Goal: Task Accomplishment & Management: Complete application form

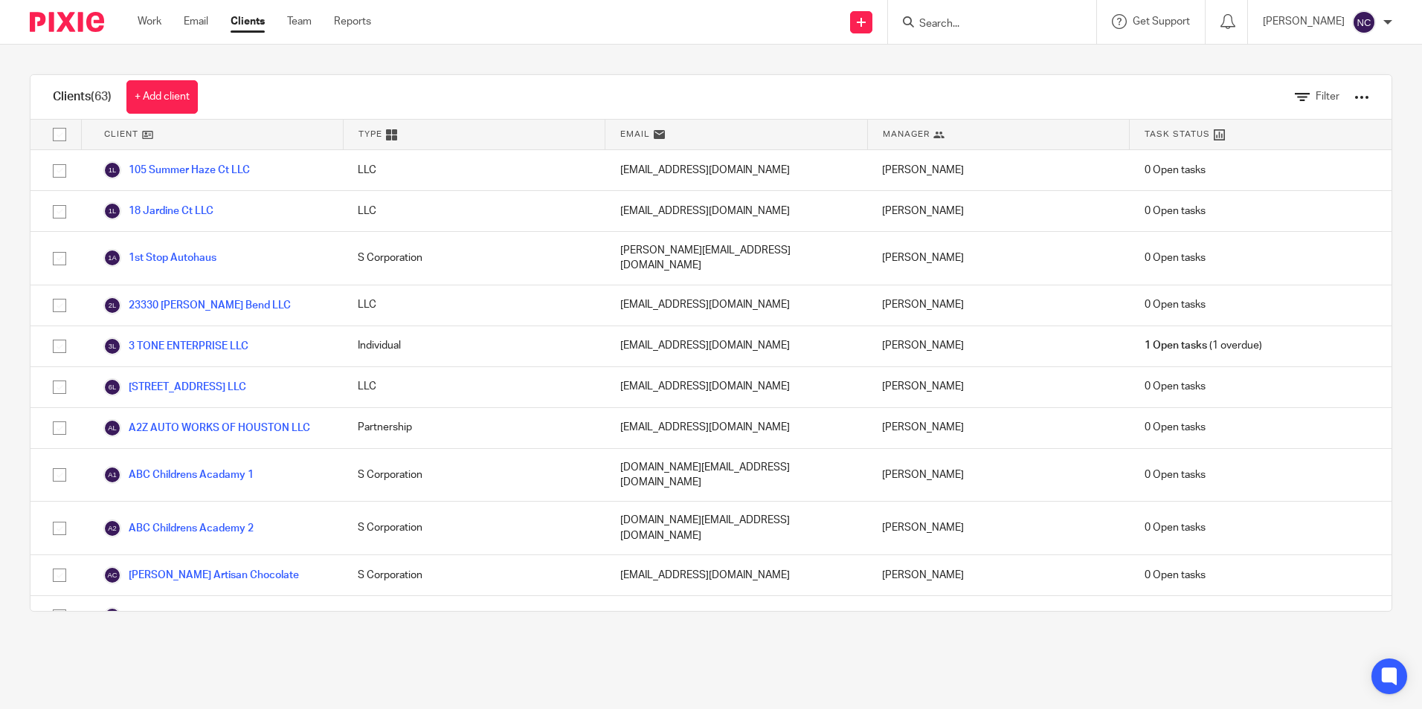
click at [927, 28] on input "Search" at bounding box center [985, 24] width 134 height 13
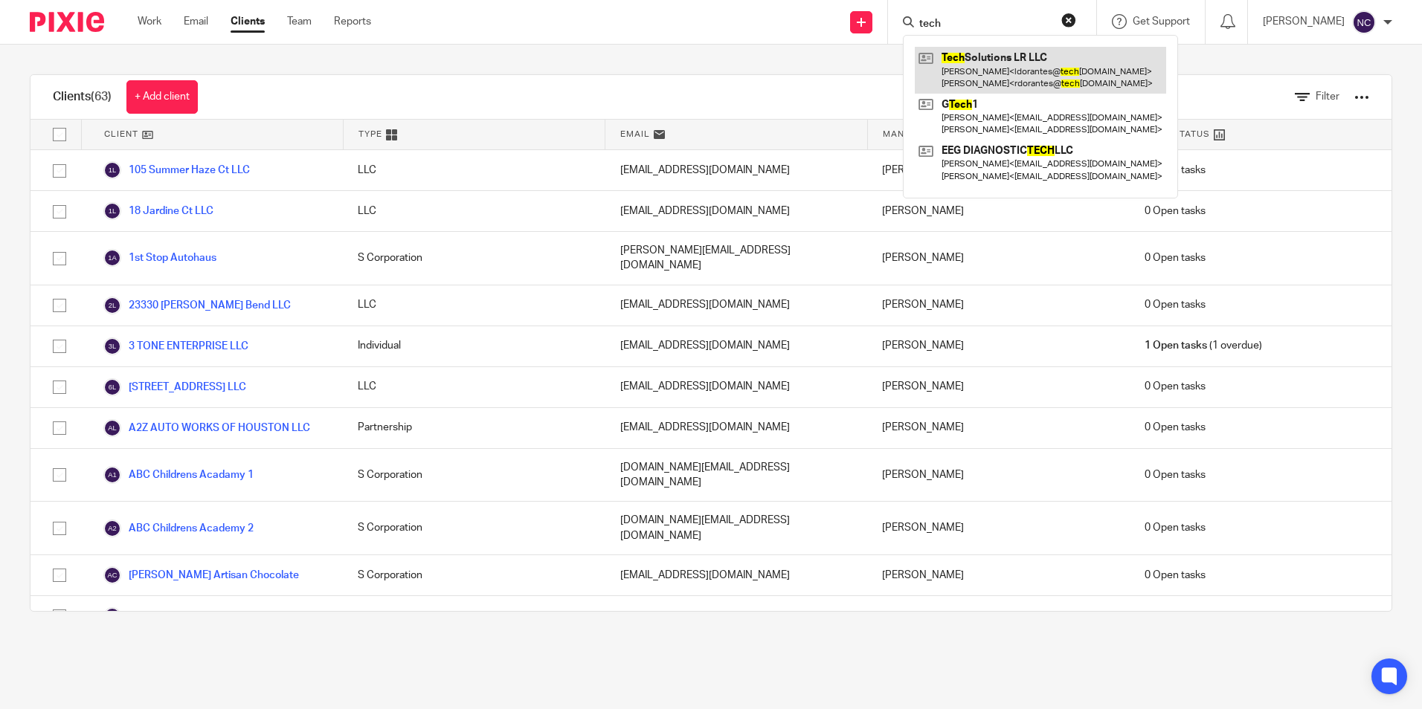
type input "tech"
click at [973, 67] on link at bounding box center [1040, 70] width 251 height 46
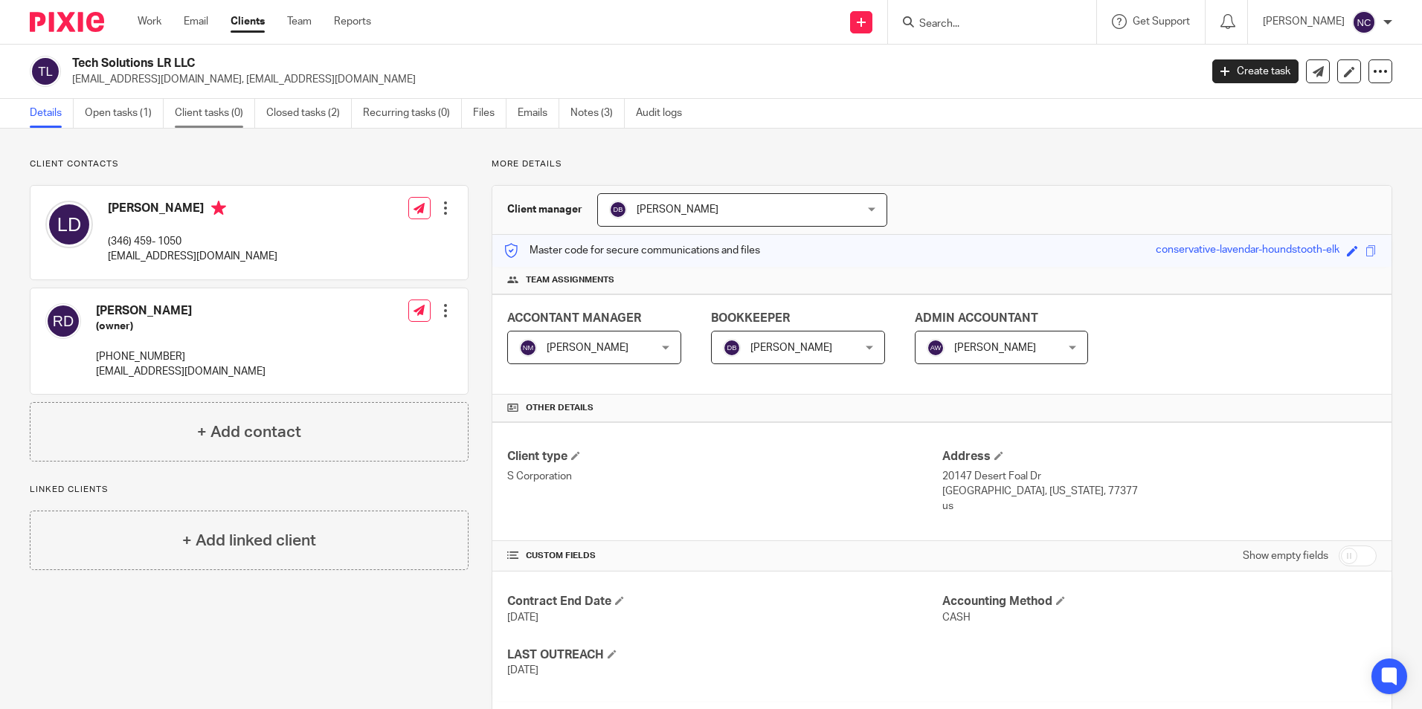
click at [229, 115] on link "Client tasks (0)" at bounding box center [215, 113] width 80 height 29
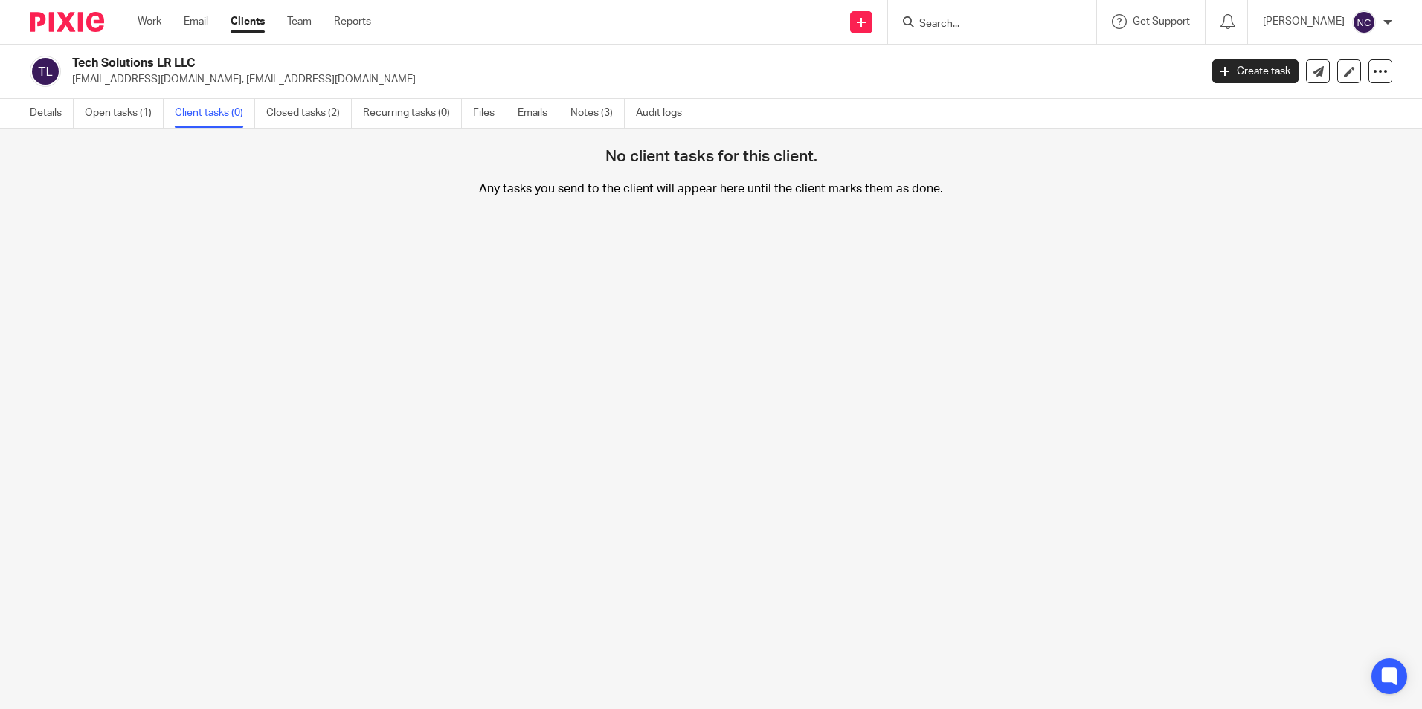
click at [115, 115] on link "Open tasks (1)" at bounding box center [124, 113] width 79 height 29
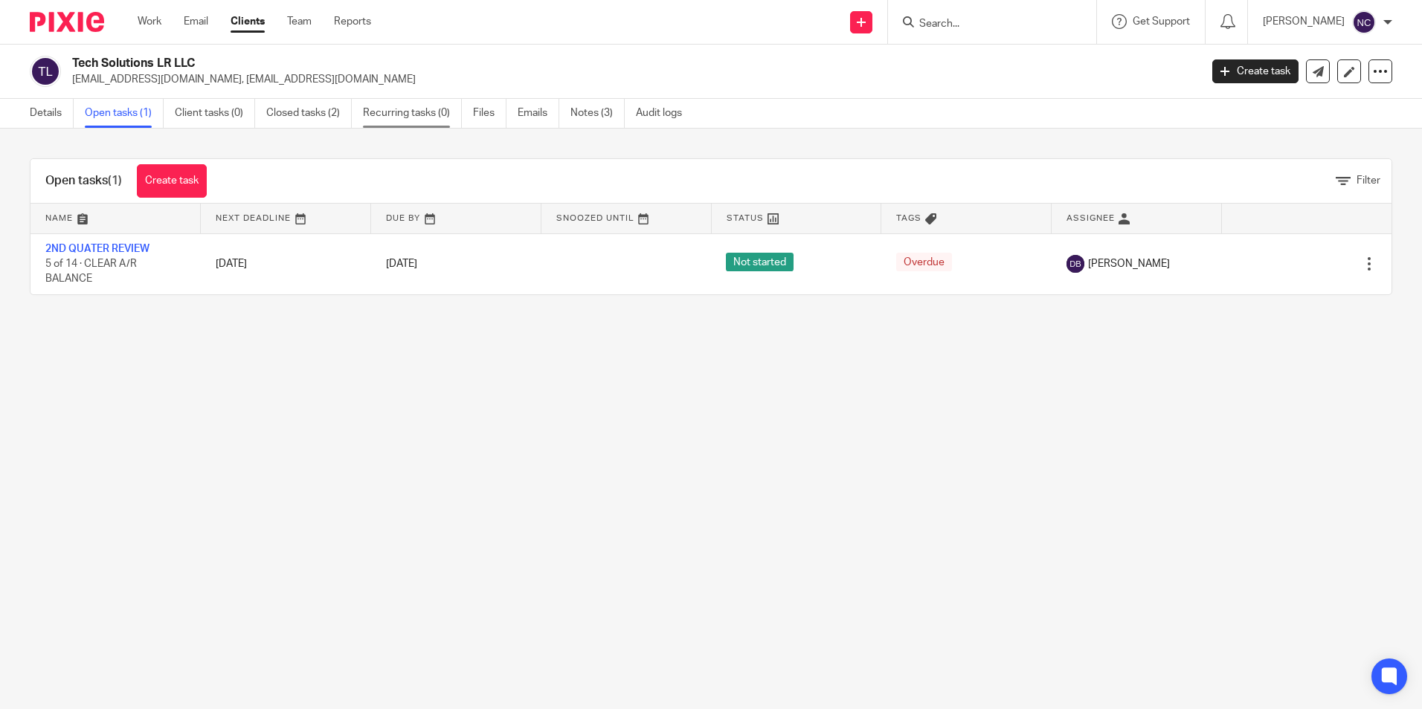
click at [445, 120] on link "Recurring tasks (0)" at bounding box center [412, 113] width 99 height 29
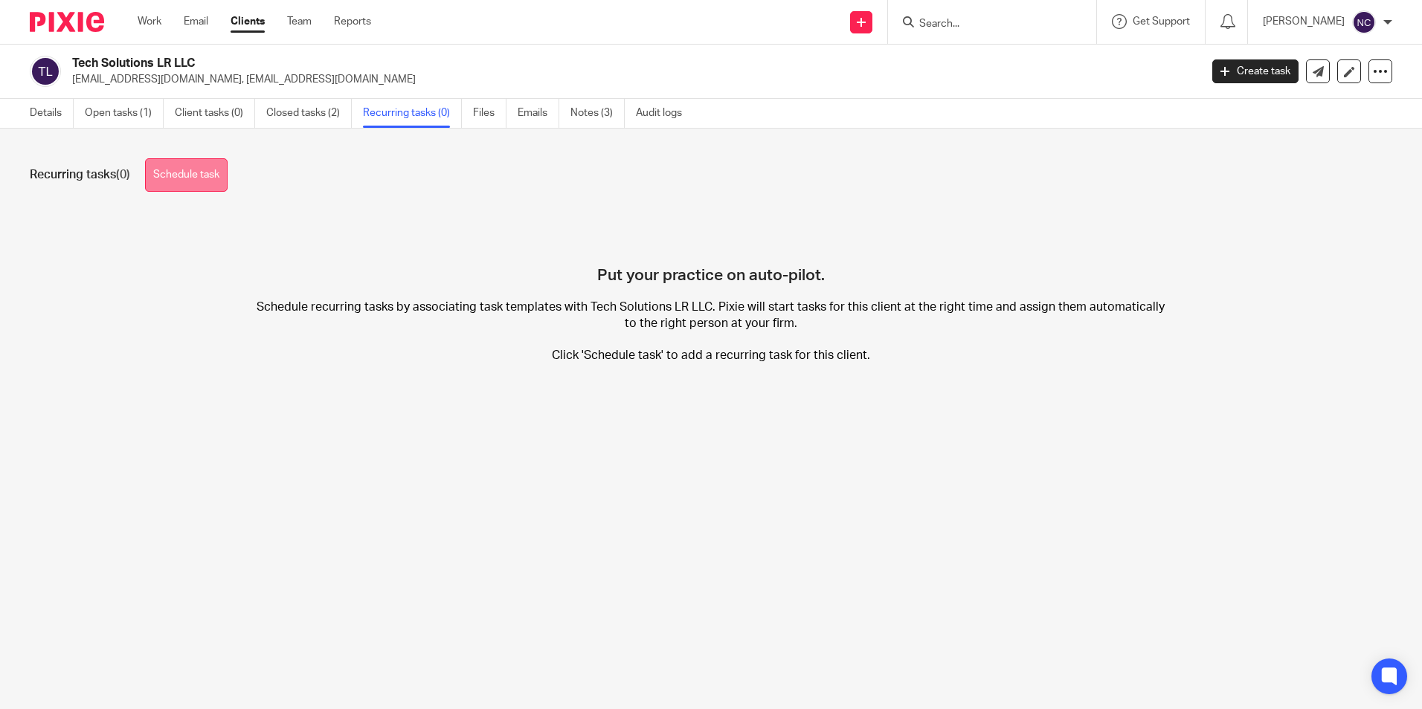
click at [178, 170] on link "Schedule task" at bounding box center [186, 174] width 83 height 33
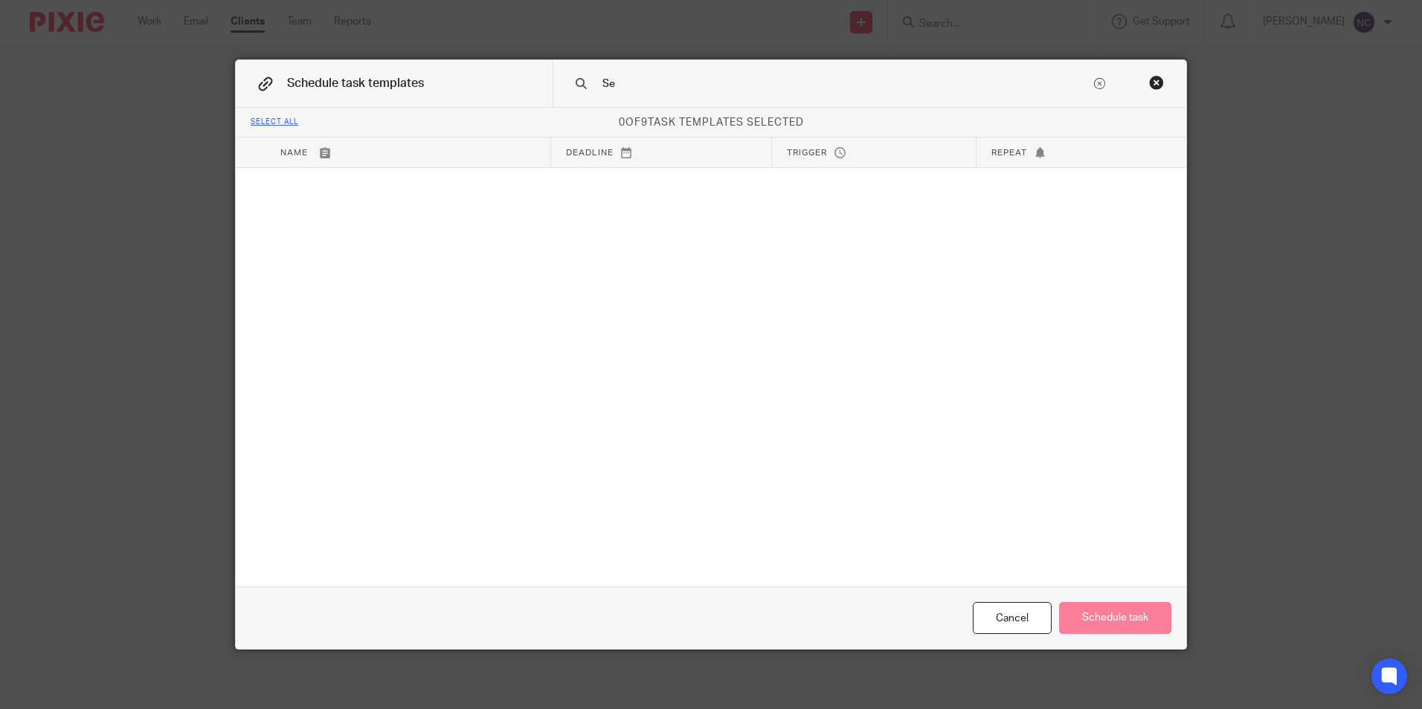
type input "S"
type input "R"
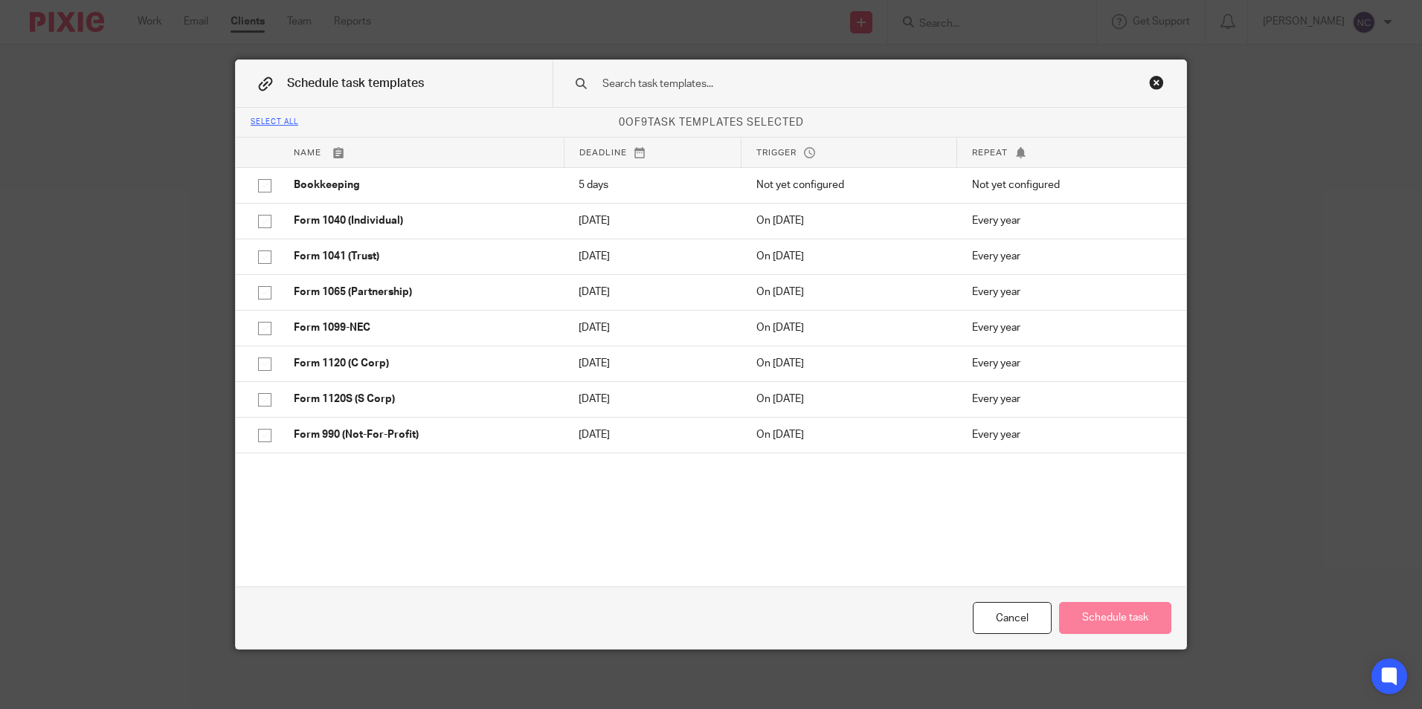
click at [382, 75] on h2 "Schedule task templates" at bounding box center [341, 84] width 210 height 46
click at [1151, 79] on div "Close this dialog window" at bounding box center [1156, 82] width 15 height 15
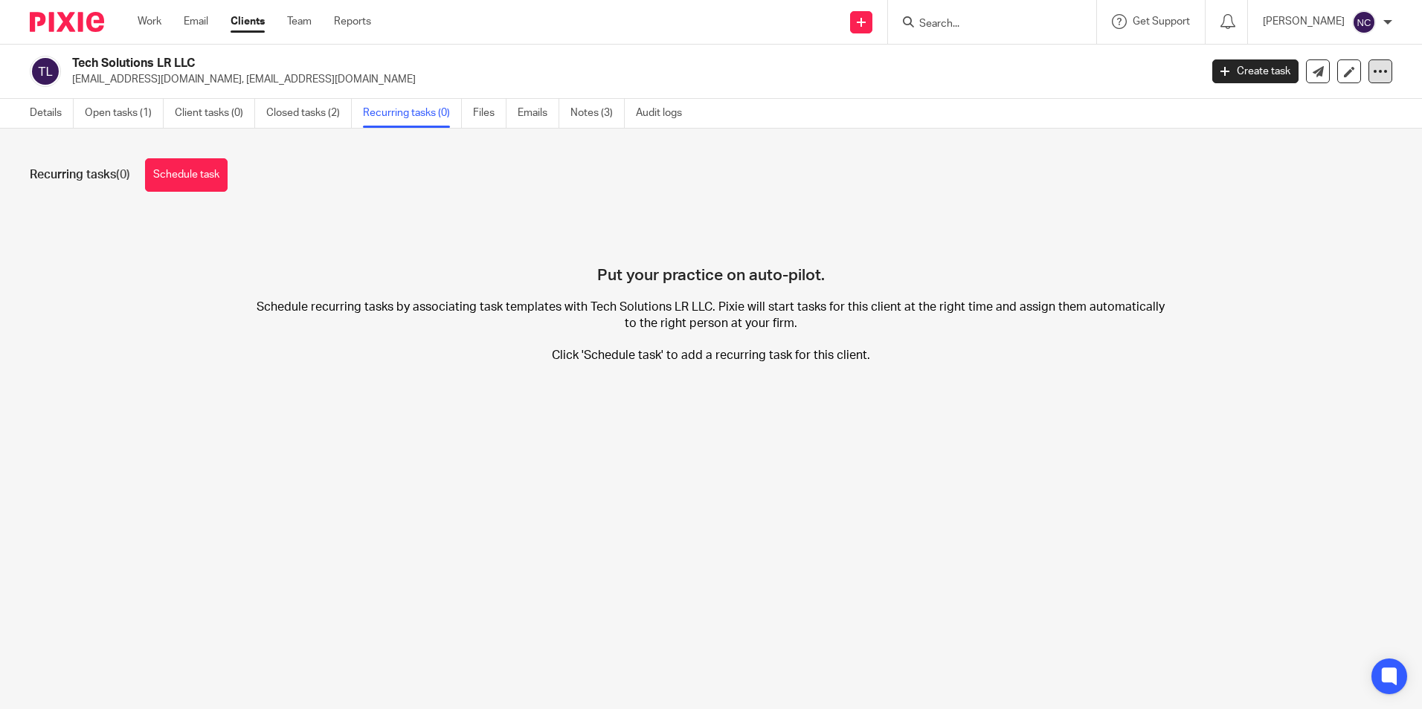
click at [1373, 65] on icon at bounding box center [1380, 71] width 15 height 15
click at [1345, 239] on div "Put your practice on auto-pilot. Schedule recurring tasks by associating task t…" at bounding box center [711, 300] width 1362 height 172
click at [1270, 69] on link "Create task" at bounding box center [1255, 71] width 86 height 24
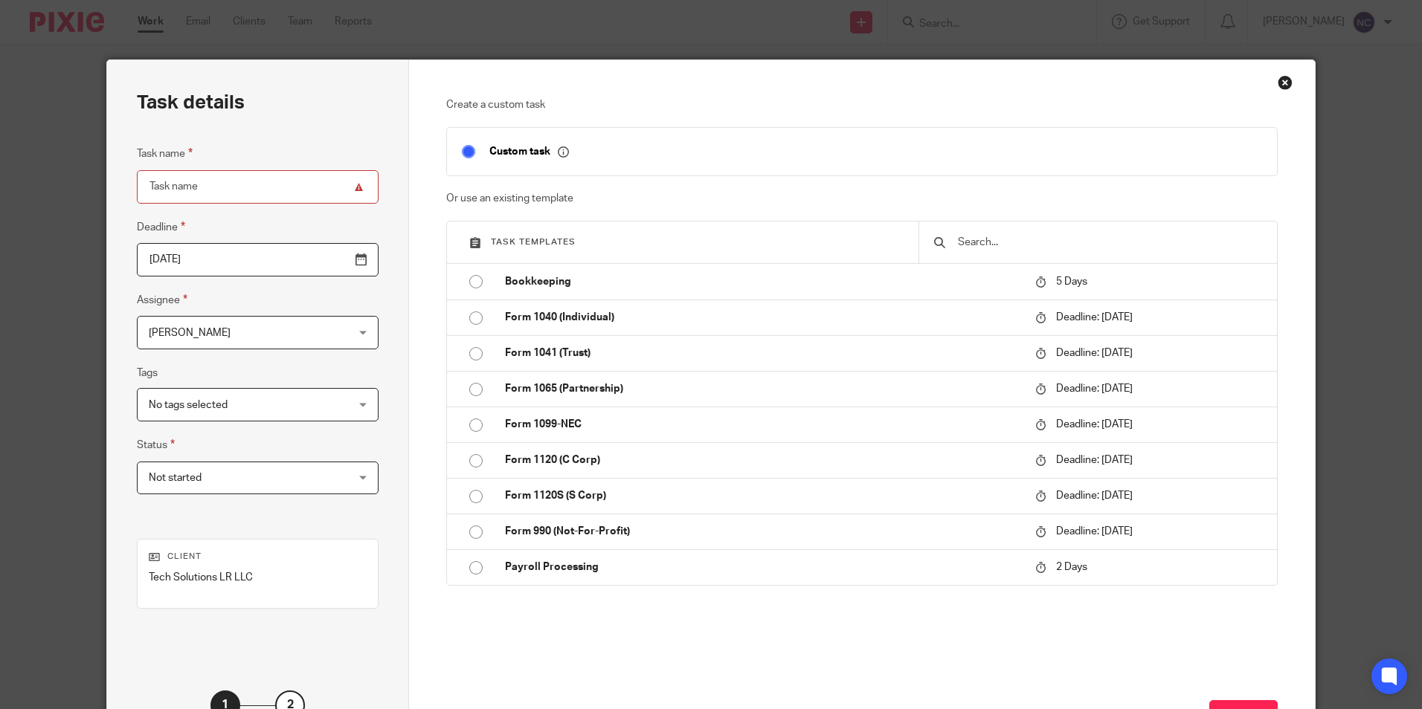
click at [223, 180] on input "Task name" at bounding box center [258, 186] width 242 height 33
type input "S"
type input "Sales Tax Reports to Nathalie"
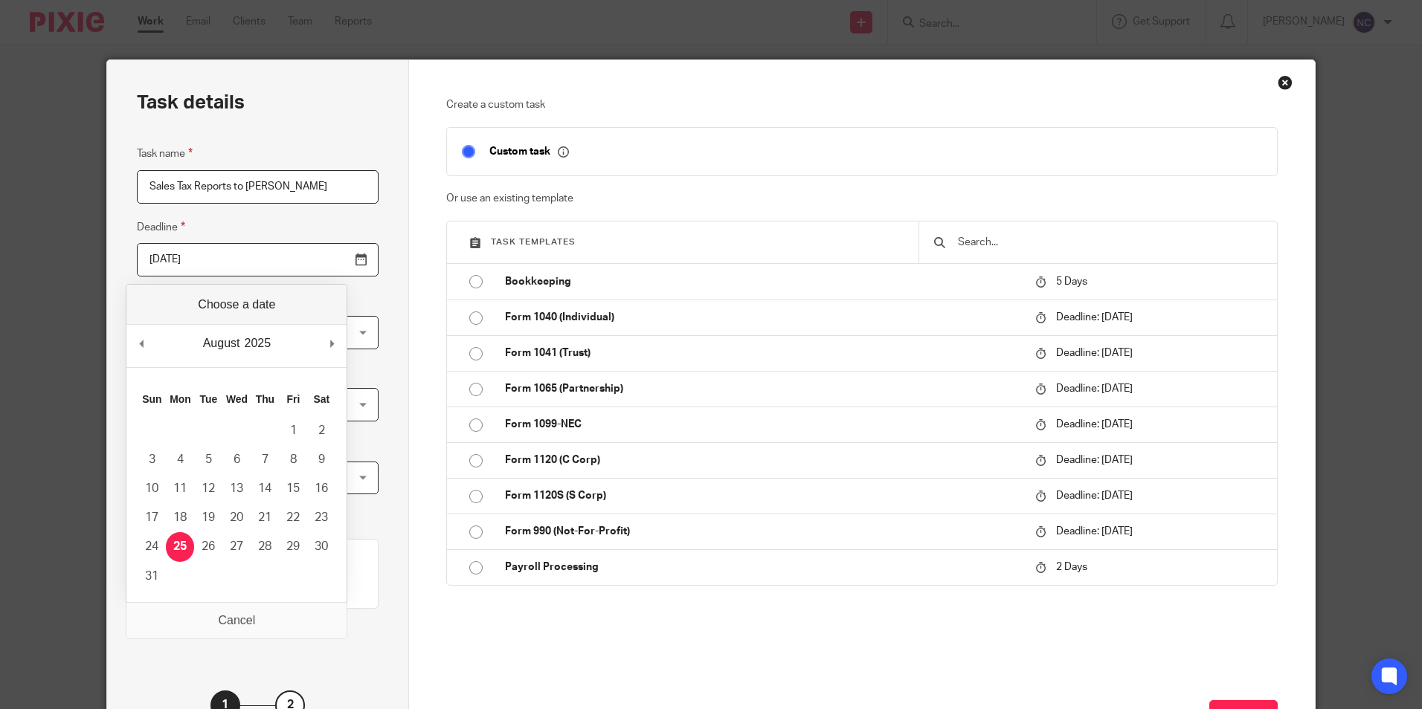
click at [325, 263] on input "2025-08-25" at bounding box center [258, 259] width 242 height 33
type input "2025-09-05"
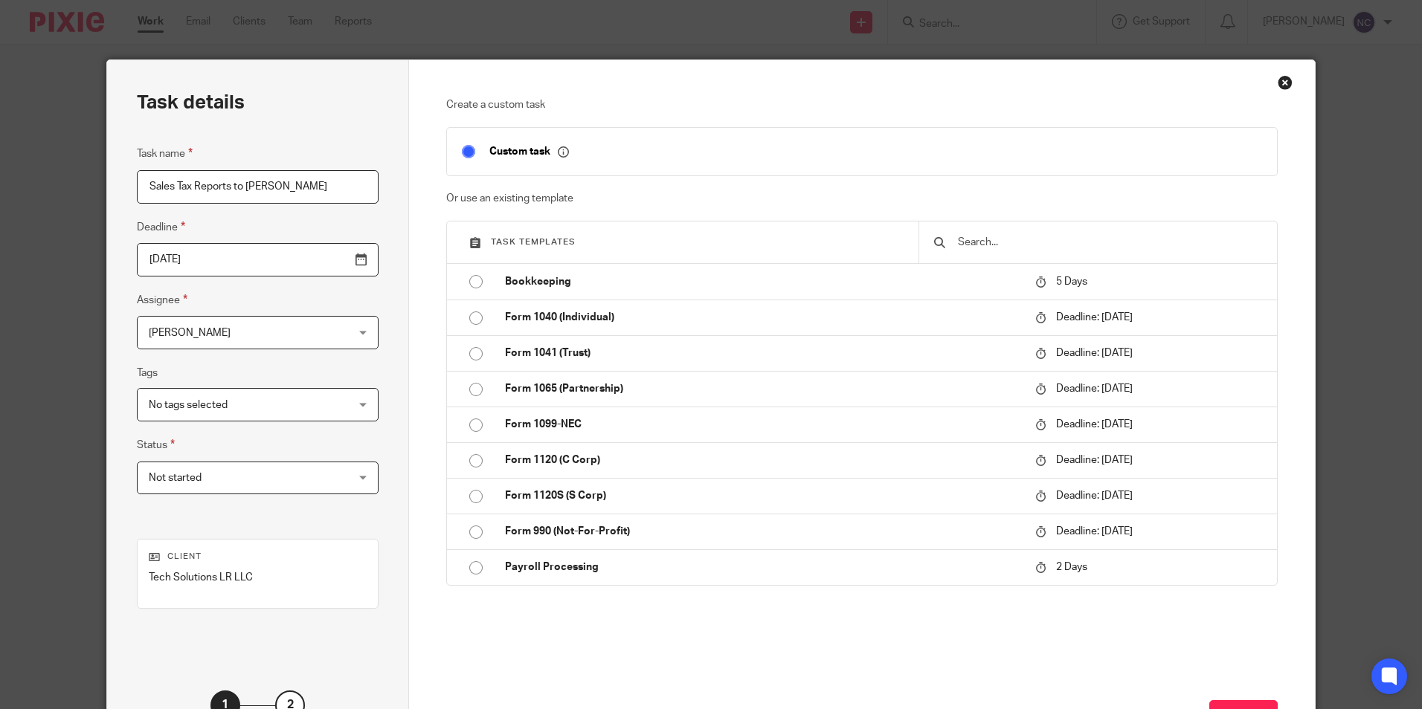
click at [329, 338] on div "Nathalie Coronado Nathalie Coronado" at bounding box center [258, 332] width 242 height 33
click at [387, 363] on div "Task details Task name Sales Tax Reports to Nathalie Deadline 2025-09-05 Assign…" at bounding box center [258, 414] width 302 height 709
click at [320, 406] on div "No tags selected" at bounding box center [258, 404] width 242 height 33
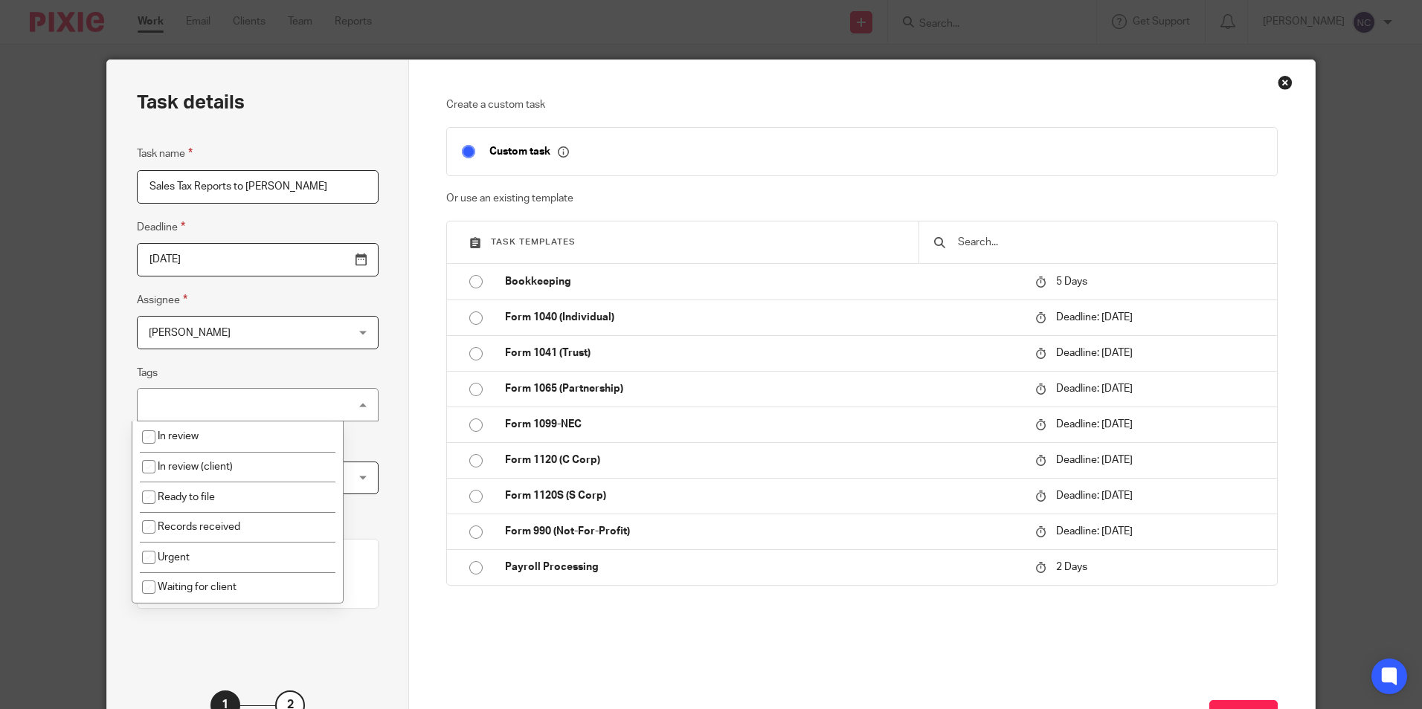
click at [370, 384] on div "Task details Task name Sales Tax Reports to Nathalie Deadline 2025-09-05 Assign…" at bounding box center [258, 414] width 302 height 709
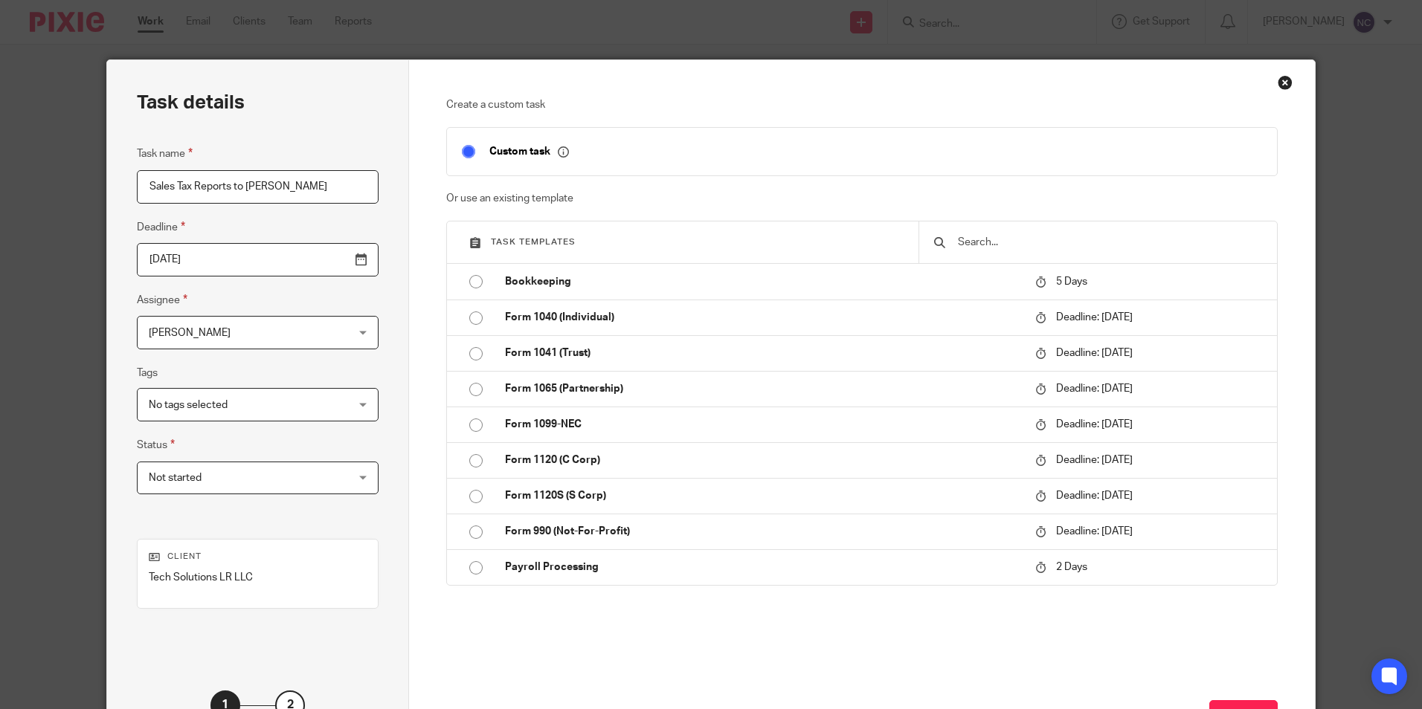
click at [332, 332] on div "Nathalie Coronado Nathalie Coronado" at bounding box center [258, 332] width 242 height 33
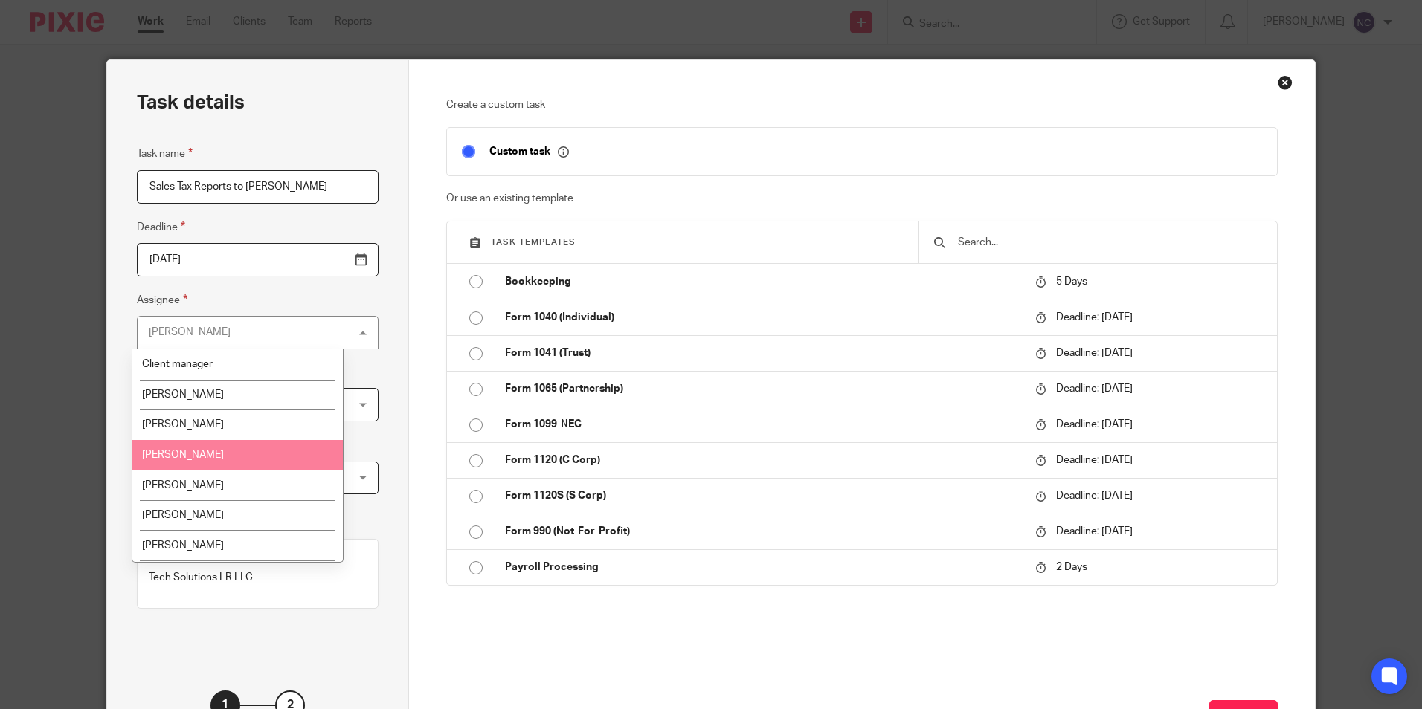
click at [264, 450] on li "[PERSON_NAME]" at bounding box center [237, 455] width 210 height 30
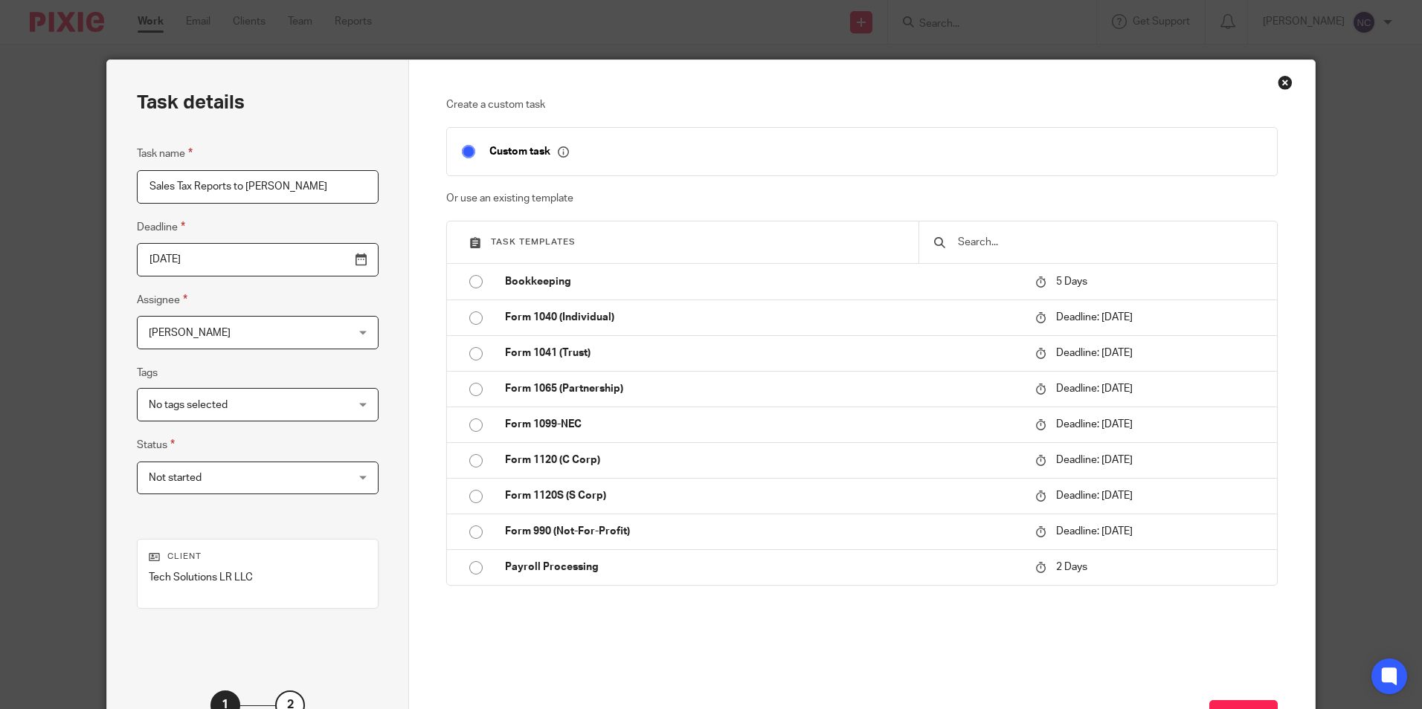
click at [302, 485] on span "Not started" at bounding box center [240, 477] width 183 height 31
click at [370, 433] on div "Task details Task name Sales Tax Reports to Nathalie Deadline 2025-09-05 Assign…" at bounding box center [258, 414] width 302 height 709
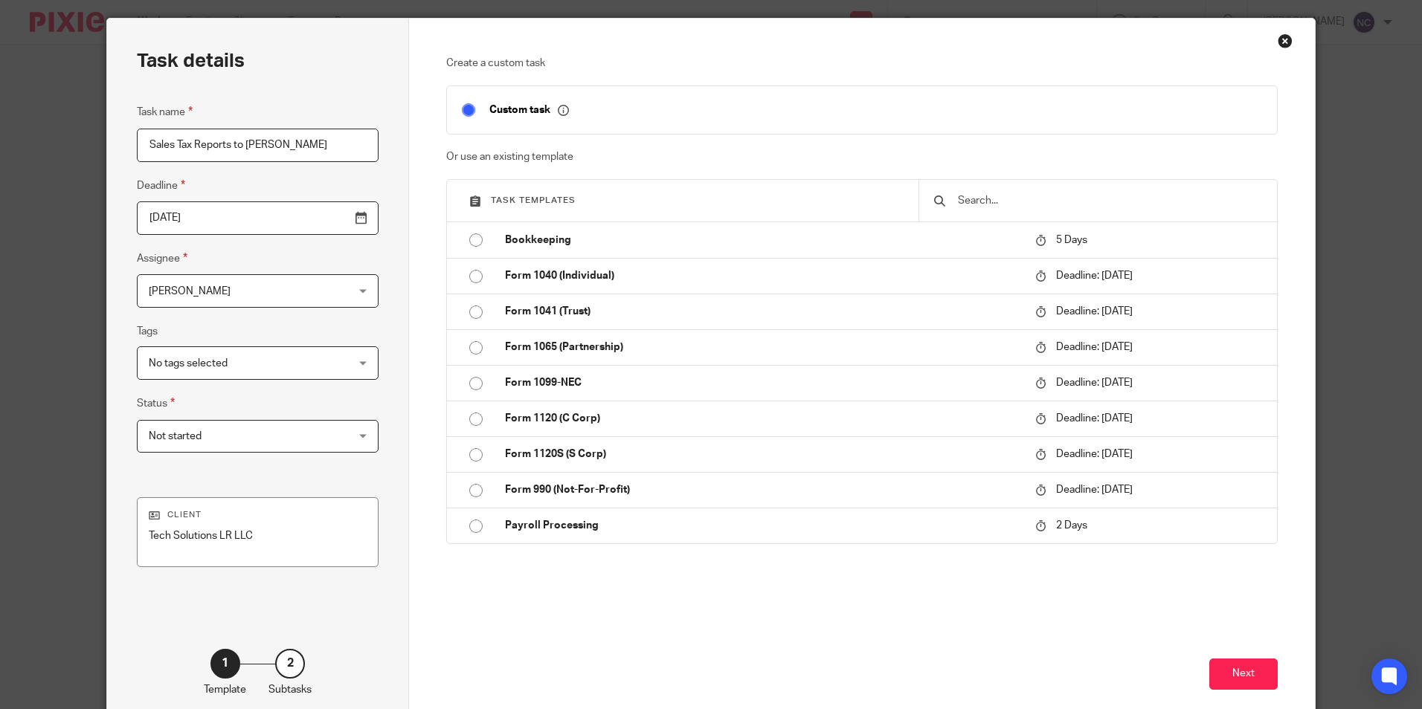
scroll to position [74, 0]
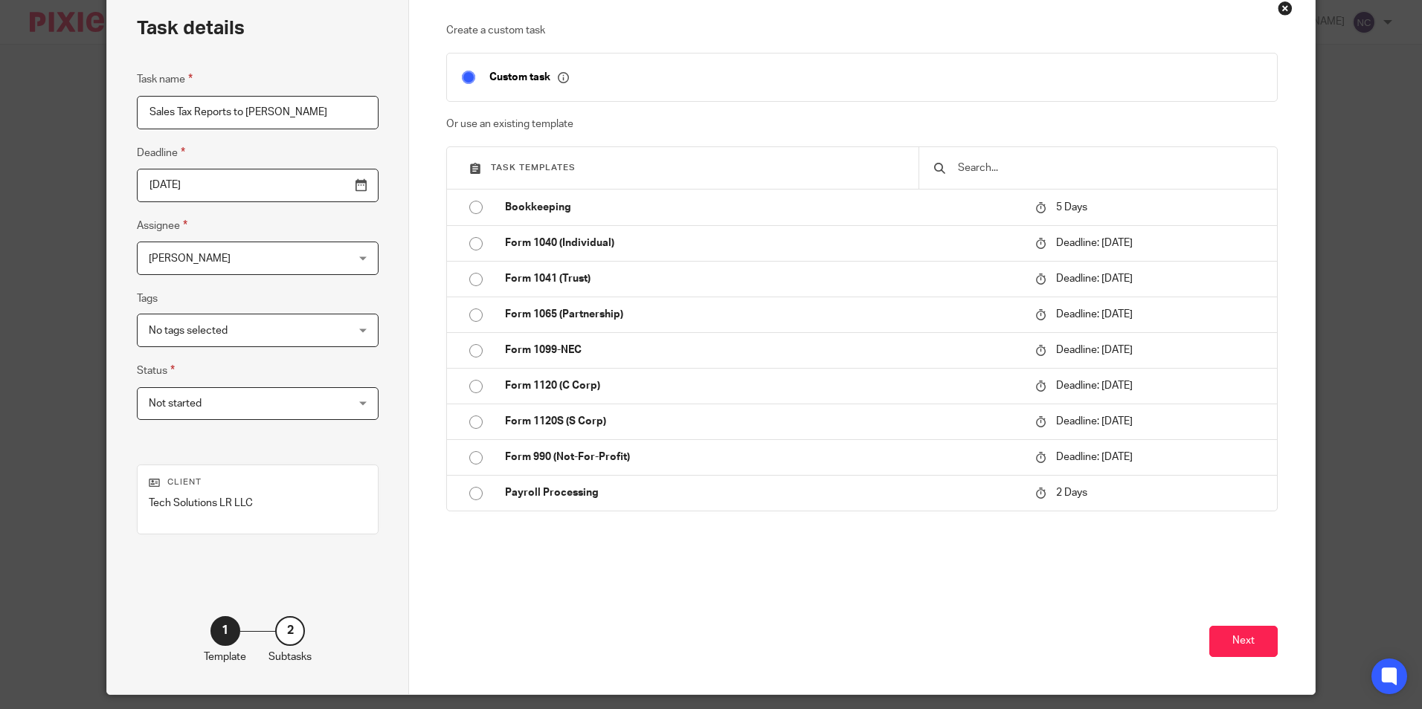
click at [477, 80] on input "checkbox" at bounding box center [468, 77] width 28 height 28
click at [460, 79] on input "checkbox" at bounding box center [468, 77] width 28 height 28
checkbox input "true"
click at [1240, 643] on button "Next" at bounding box center [1243, 642] width 68 height 32
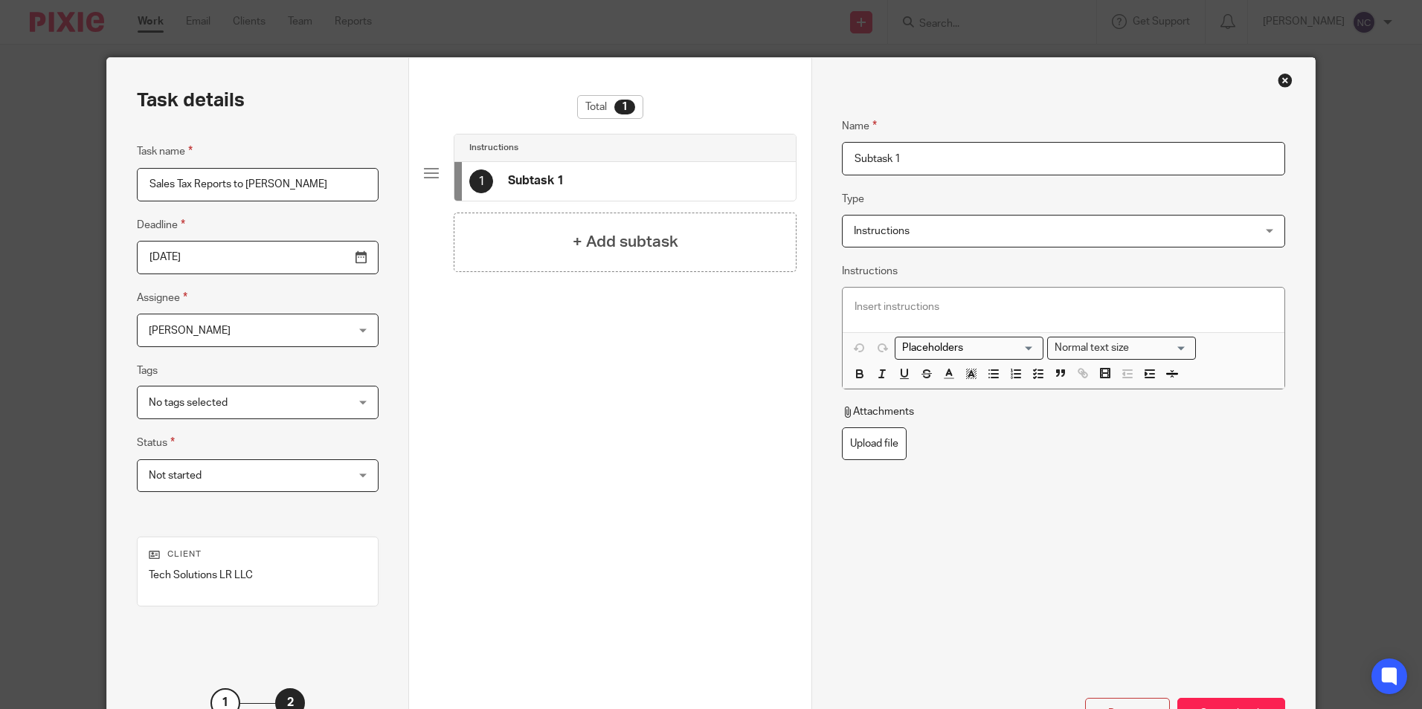
scroll to position [0, 0]
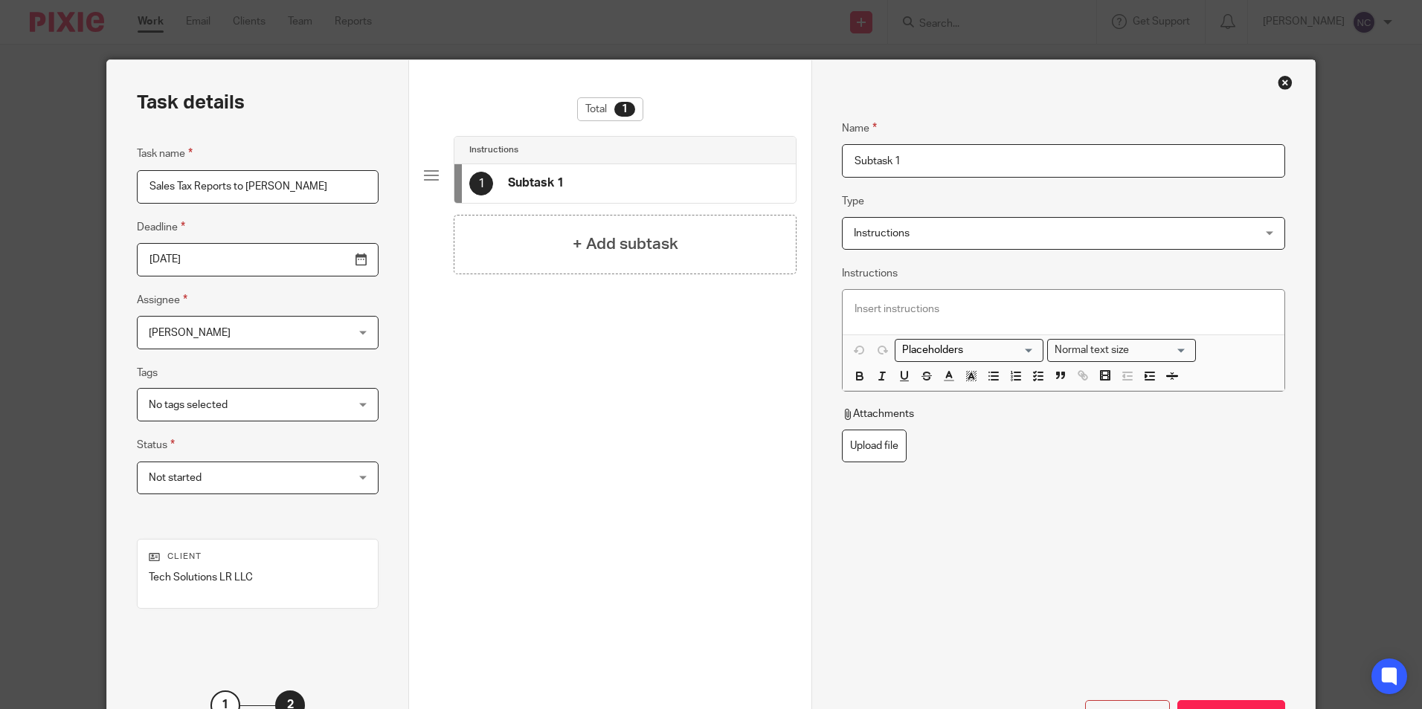
click at [521, 194] on div "1 Subtask 1" at bounding box center [516, 184] width 94 height 24
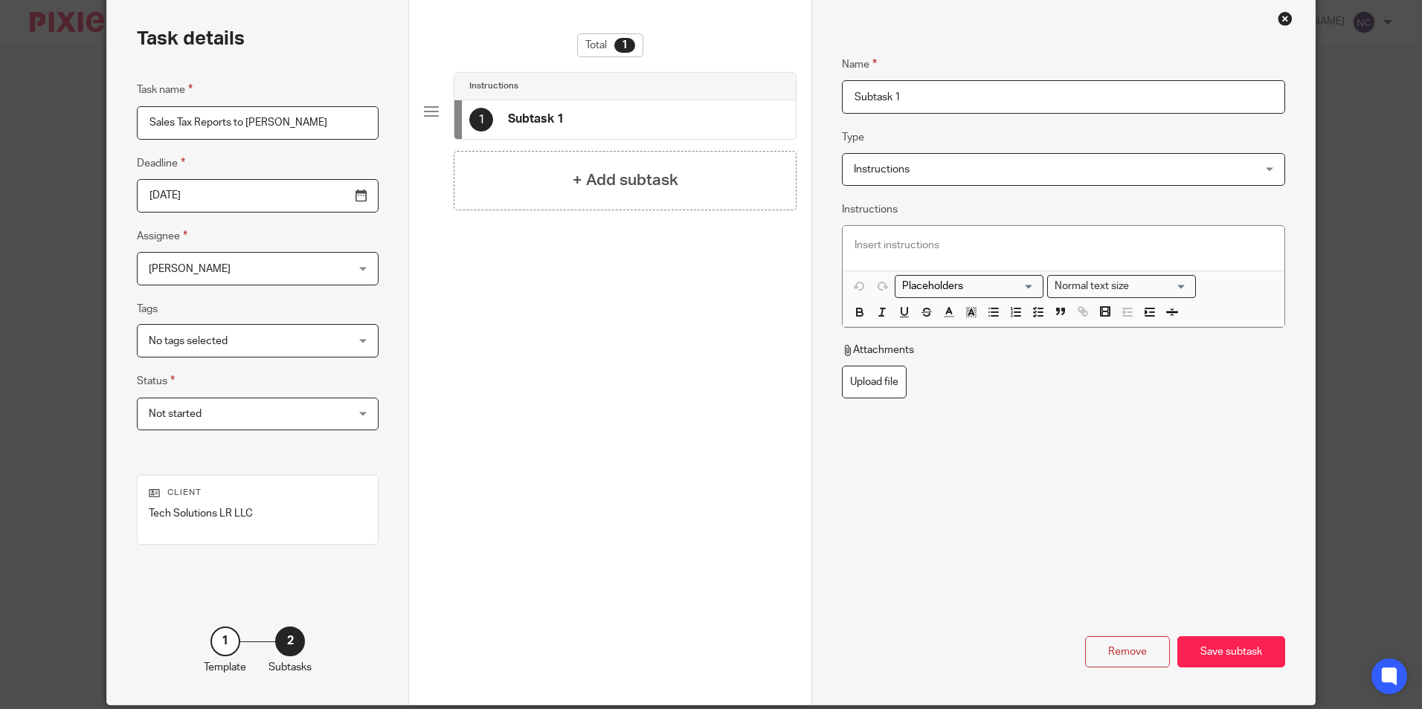
scroll to position [120, 0]
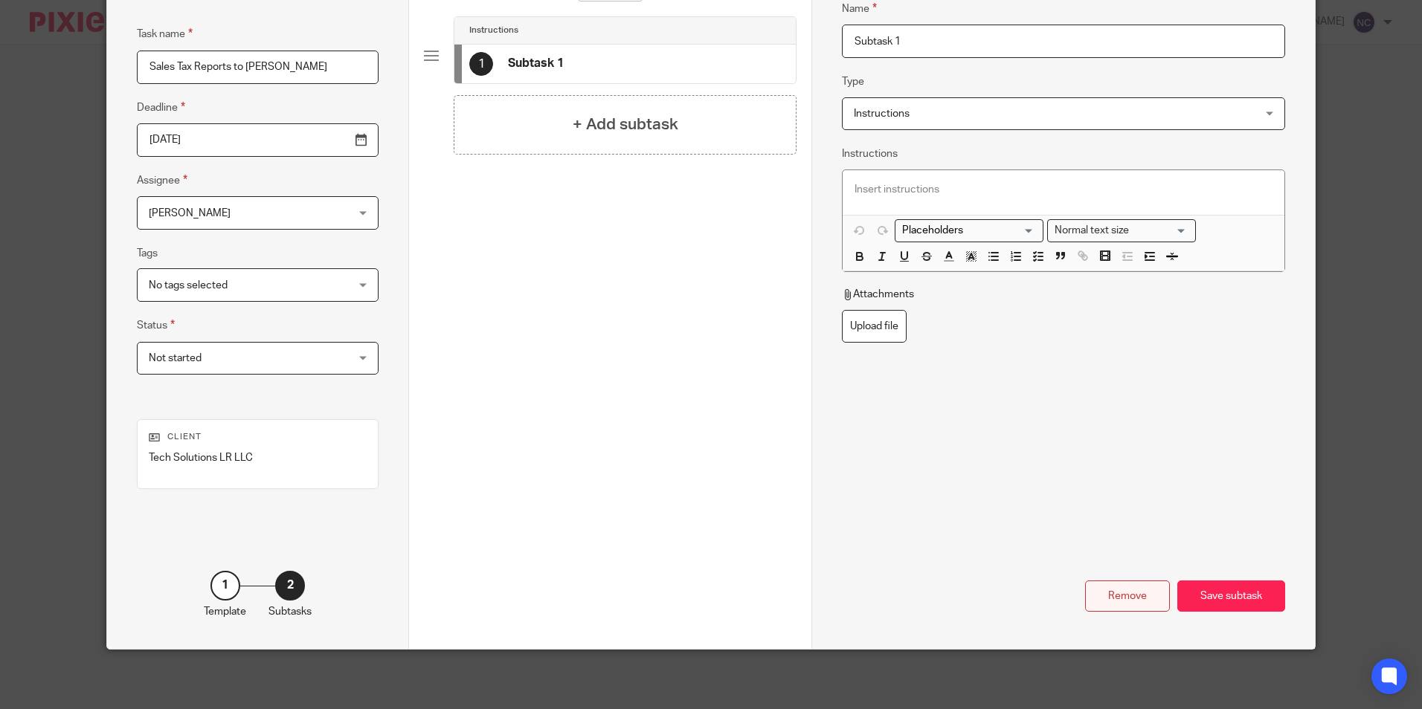
click at [1115, 606] on div "Remove" at bounding box center [1127, 597] width 85 height 32
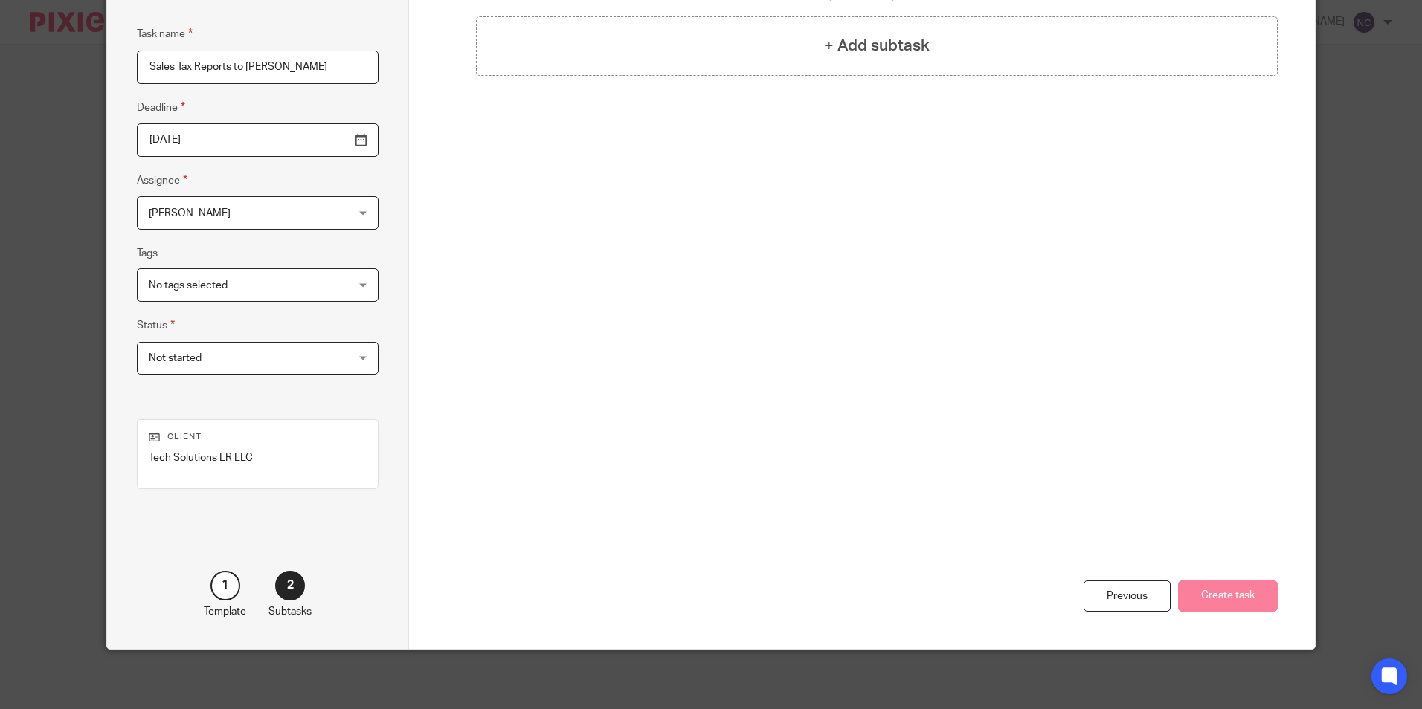
click at [1144, 410] on div "Previous Create task" at bounding box center [861, 497] width 831 height 303
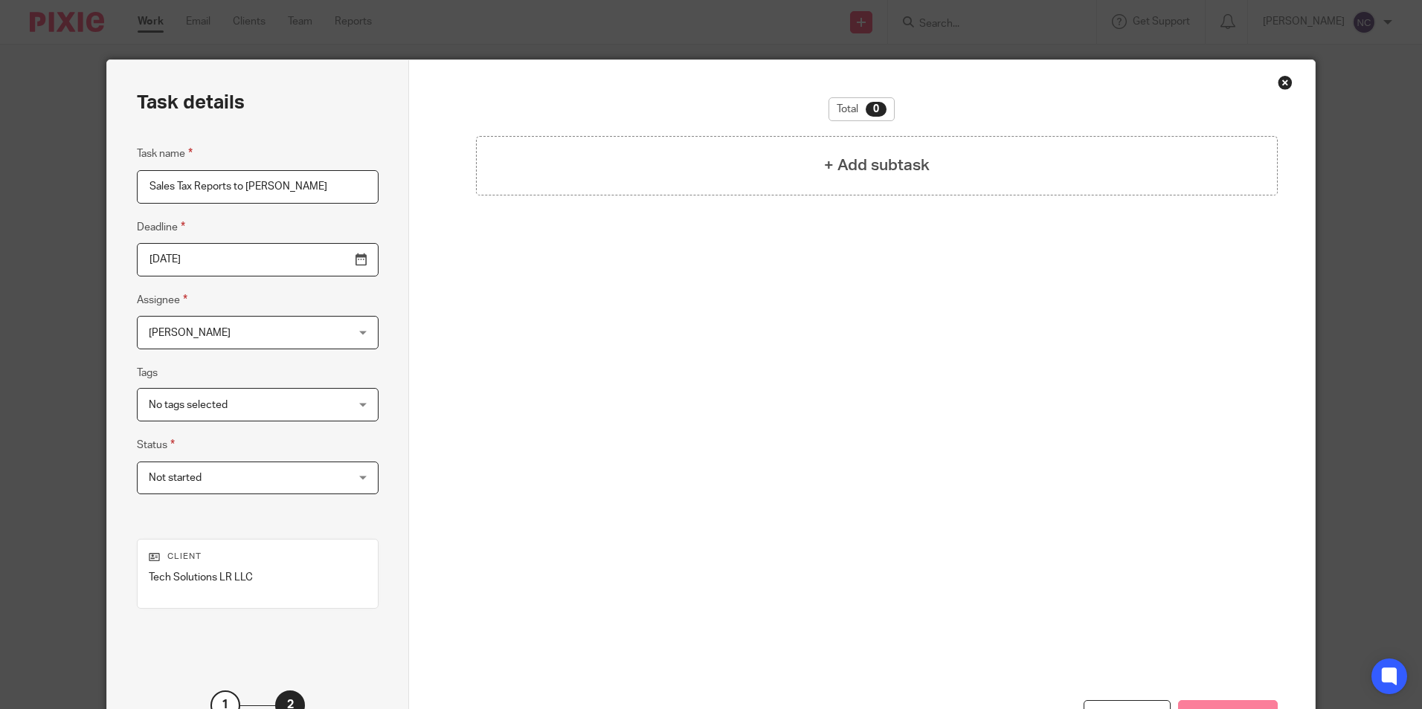
click at [409, 204] on div "Total 0 + Add subtask Previous Create task" at bounding box center [861, 414] width 905 height 709
click at [793, 152] on div "+ Add subtask" at bounding box center [876, 165] width 801 height 59
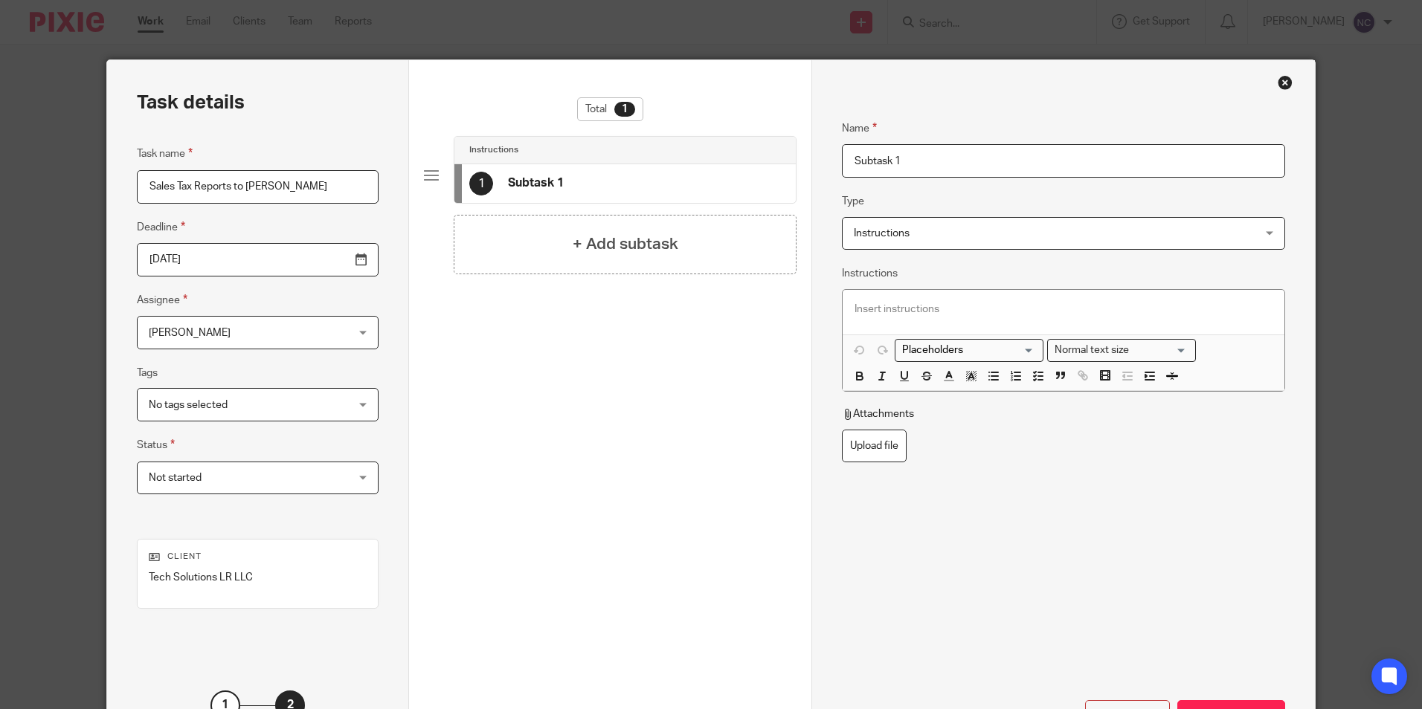
click at [1131, 162] on input "Subtask 1" at bounding box center [1063, 160] width 442 height 33
click at [312, 188] on input "Sales Tax Reports to Nathalie" at bounding box center [258, 186] width 242 height 33
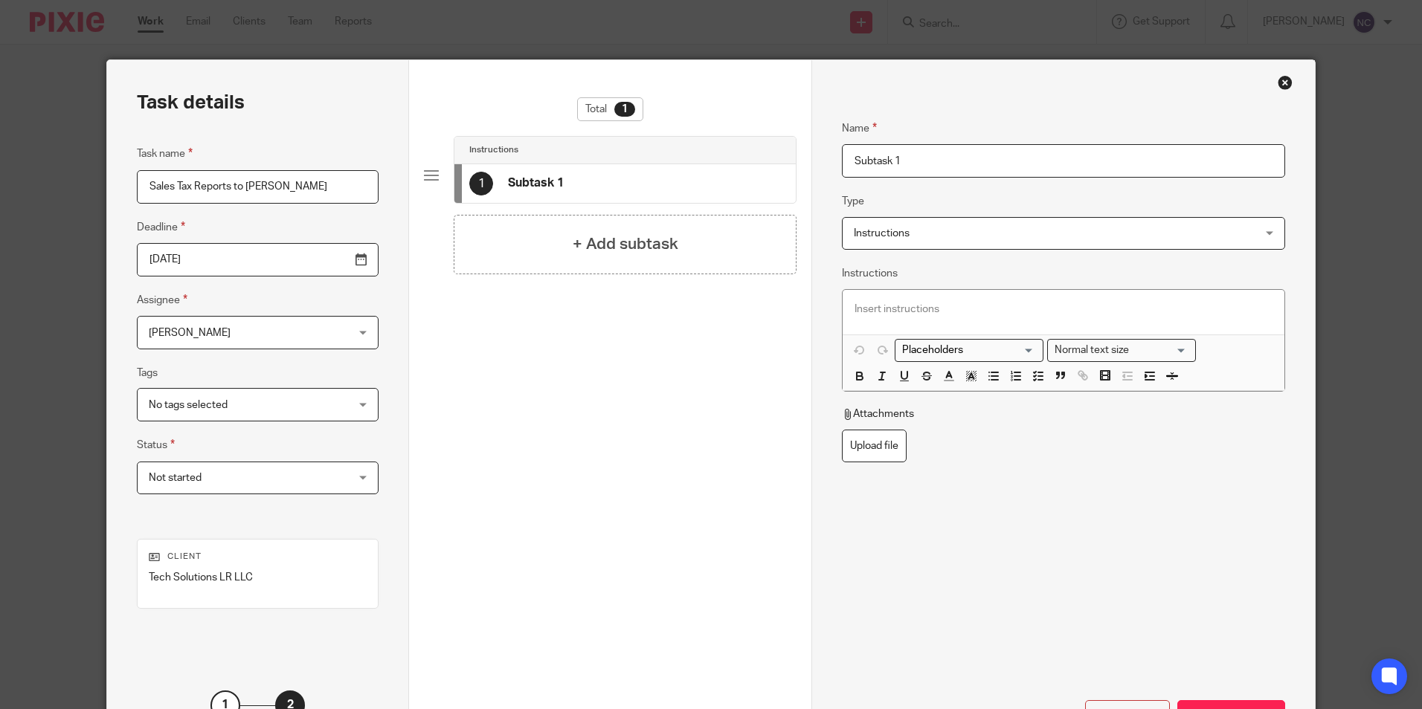
click at [312, 188] on input "Sales Tax Reports to Nathalie" at bounding box center [258, 186] width 242 height 33
click at [964, 161] on input "Subtask 1" at bounding box center [1063, 160] width 442 height 33
paste input "ales Tax Reports to Nathalie"
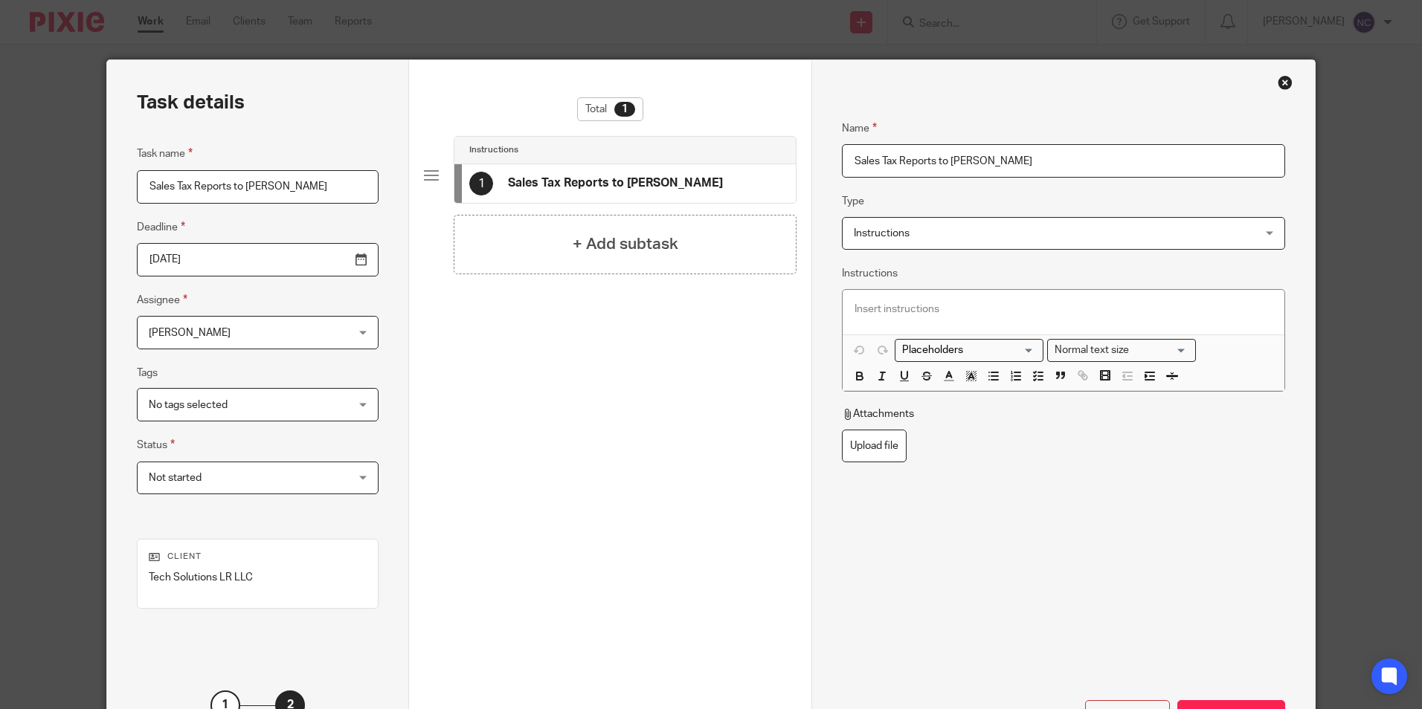
type input "Sales Tax Reports to Nathalie"
click at [1061, 228] on span "Instructions" at bounding box center [1026, 233] width 344 height 31
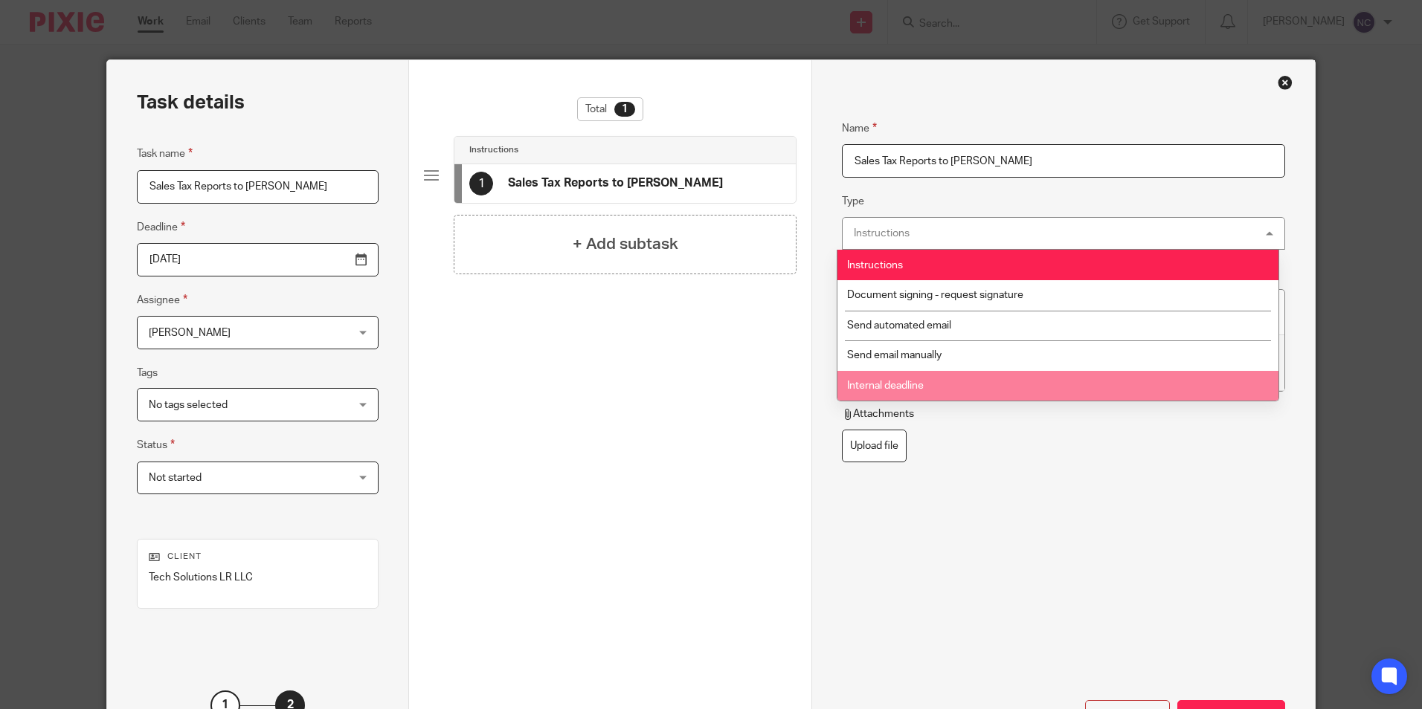
click at [1073, 375] on li "Internal deadline" at bounding box center [1057, 386] width 441 height 30
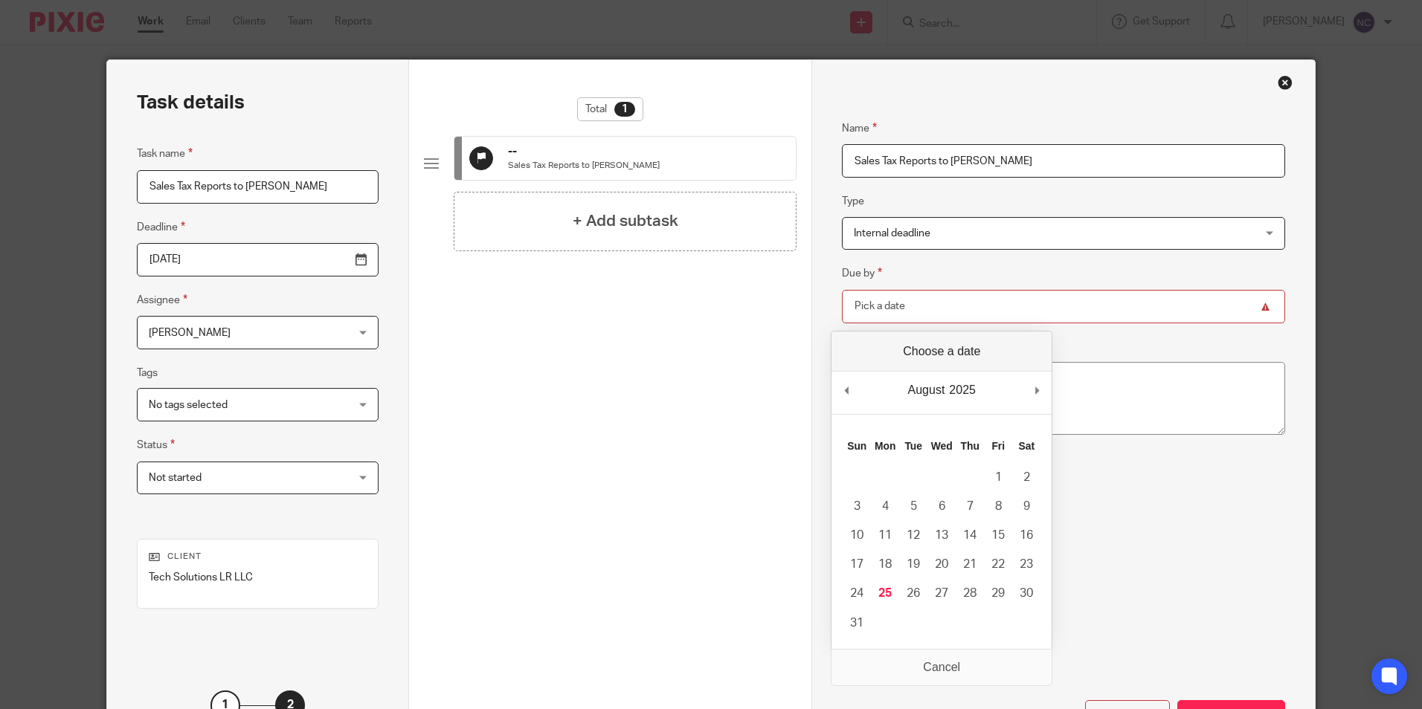
click at [924, 310] on input "Due by" at bounding box center [1063, 306] width 442 height 33
type input "2025-09-05"
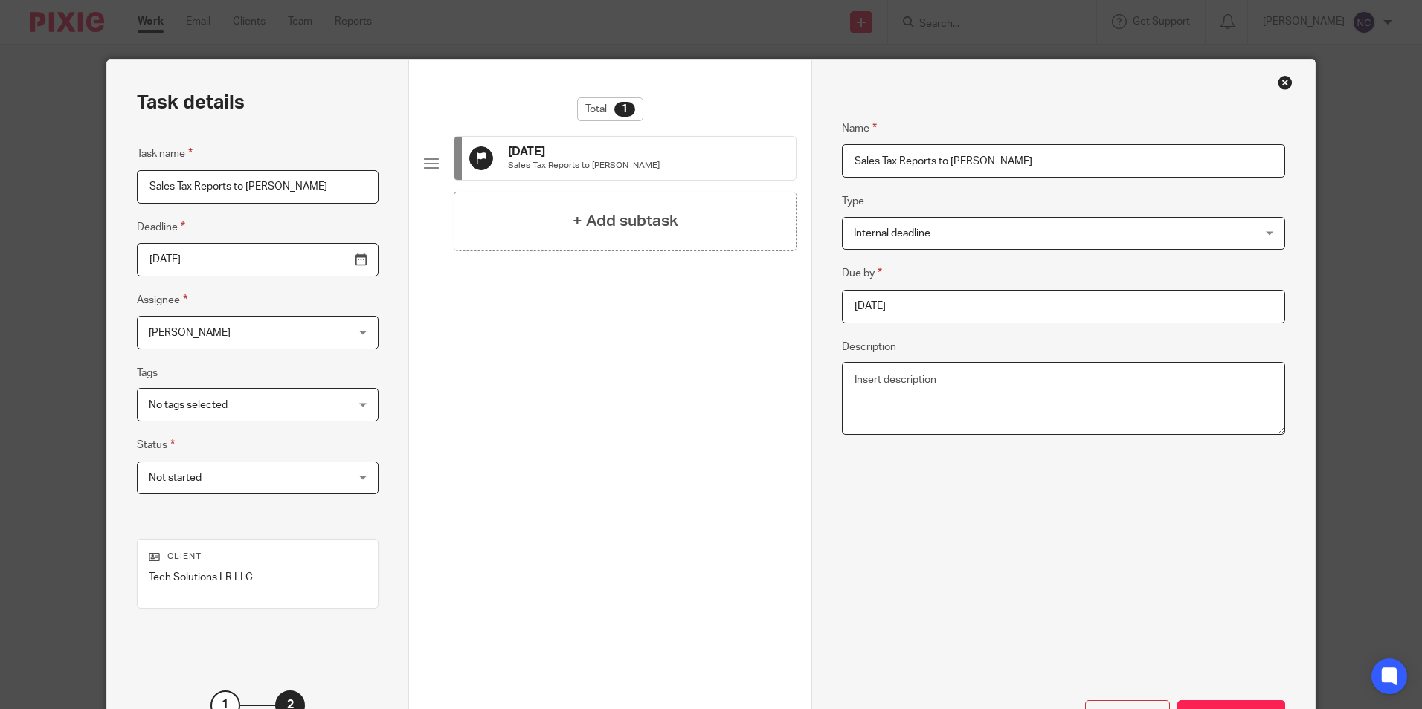
click at [1007, 395] on textarea "Description" at bounding box center [1063, 398] width 442 height 73
click at [1005, 398] on textarea "Description" at bounding box center [1063, 398] width 442 height 73
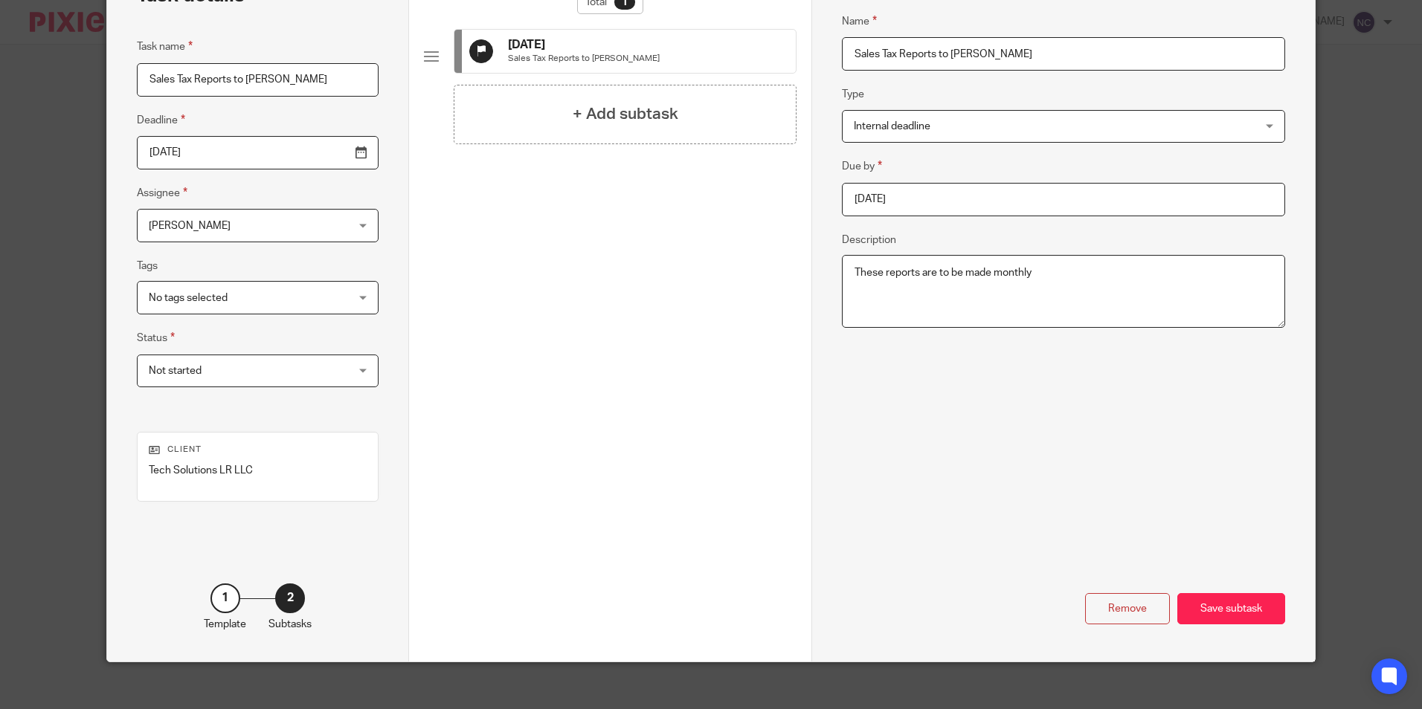
scroll to position [120, 0]
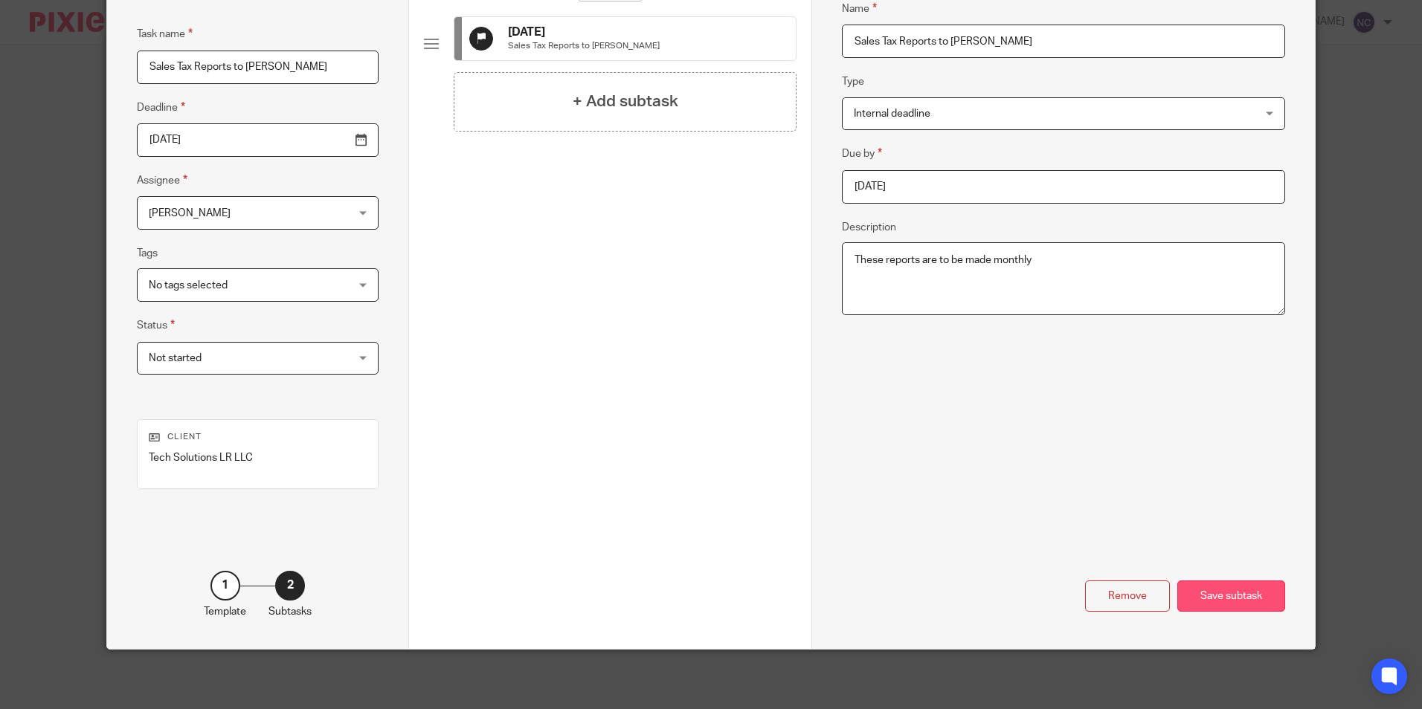
type textarea "These reports are to be made monthly"
click at [1226, 600] on div "Save subtask" at bounding box center [1231, 597] width 108 height 32
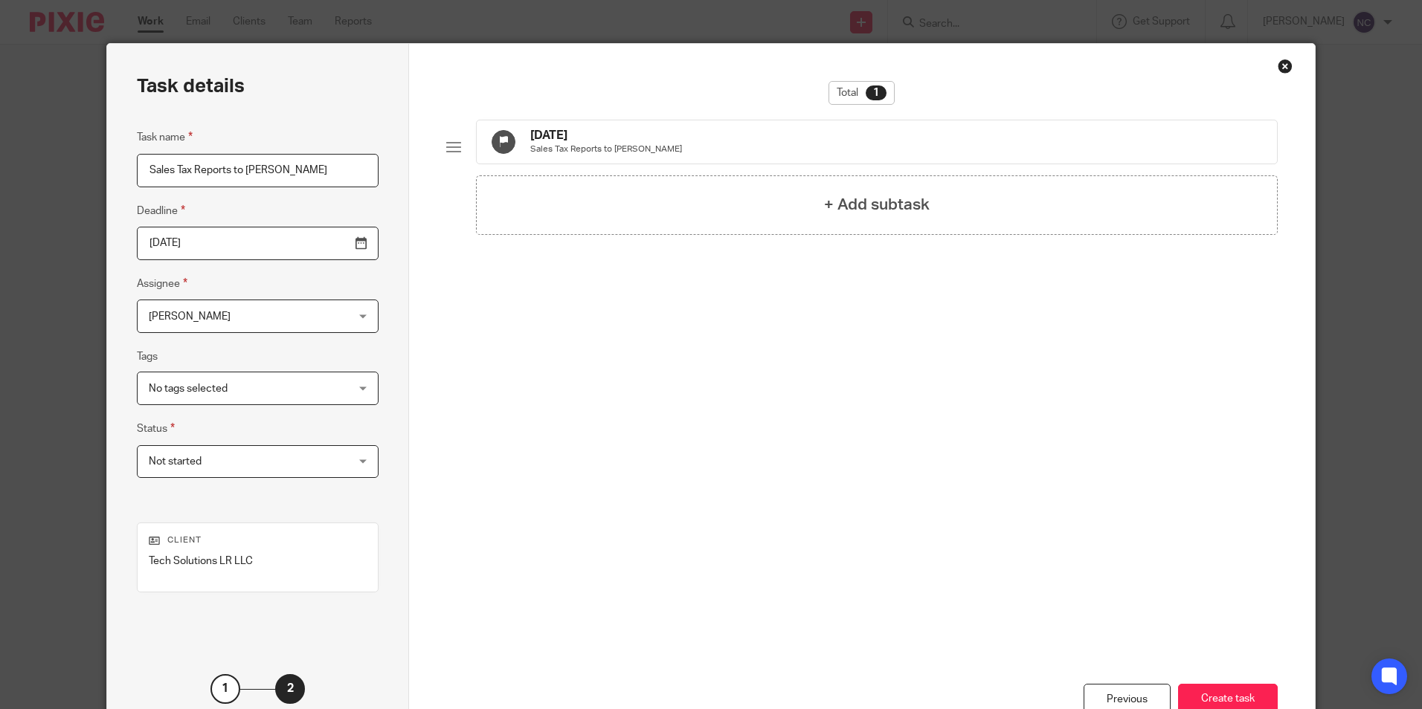
scroll to position [0, 0]
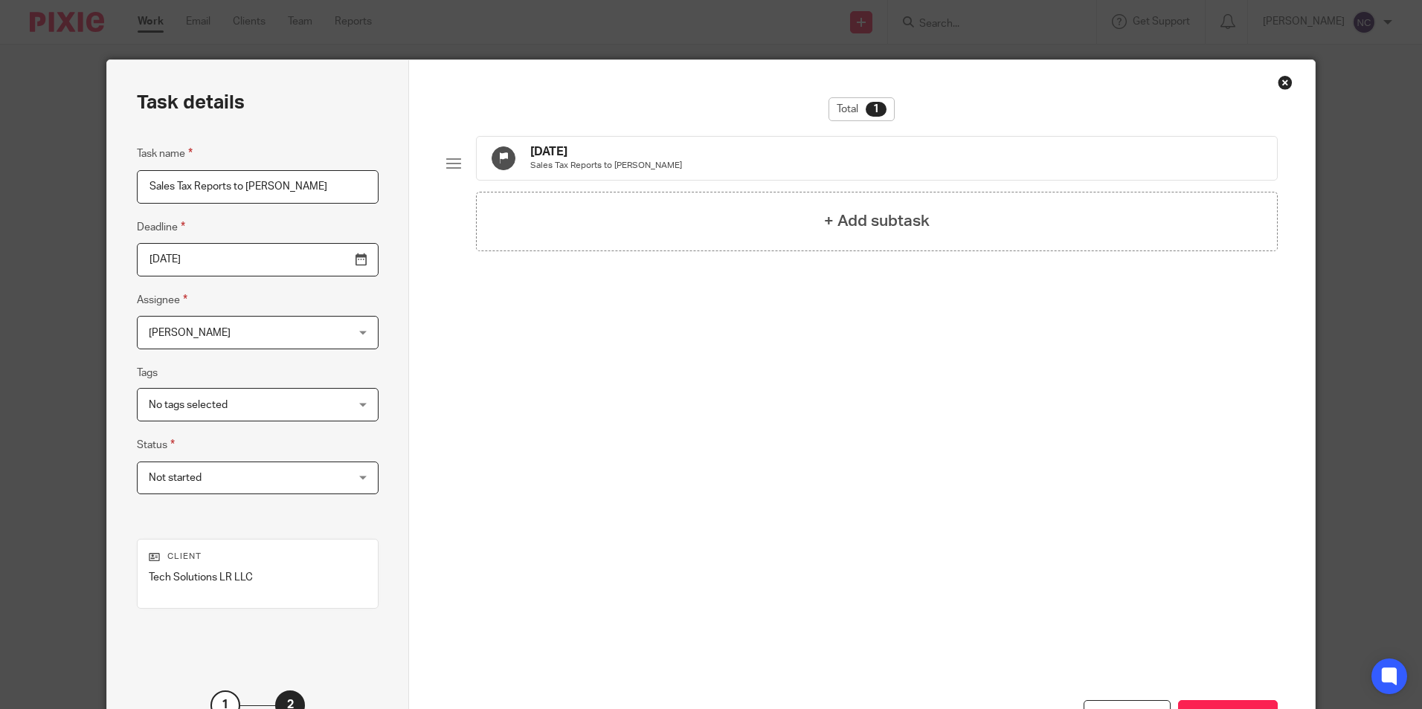
click at [451, 171] on div at bounding box center [453, 163] width 15 height 15
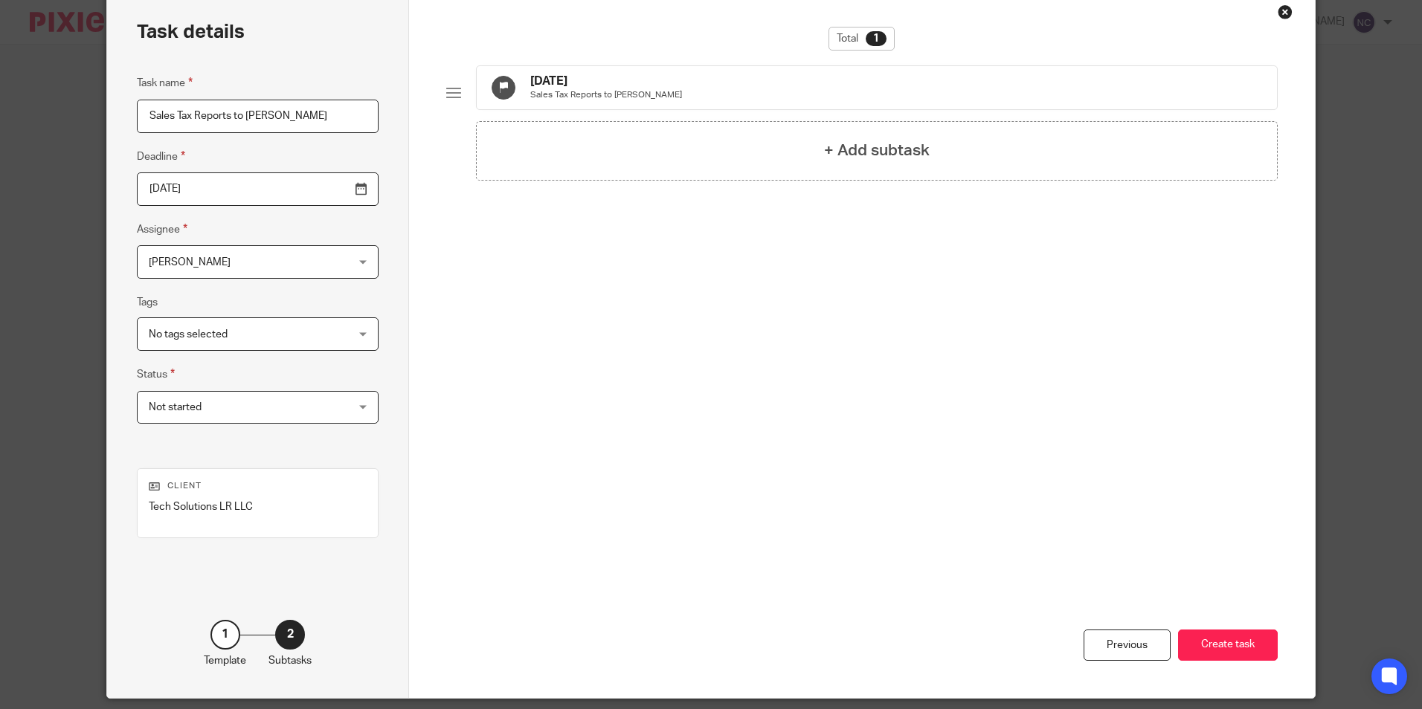
scroll to position [120, 0]
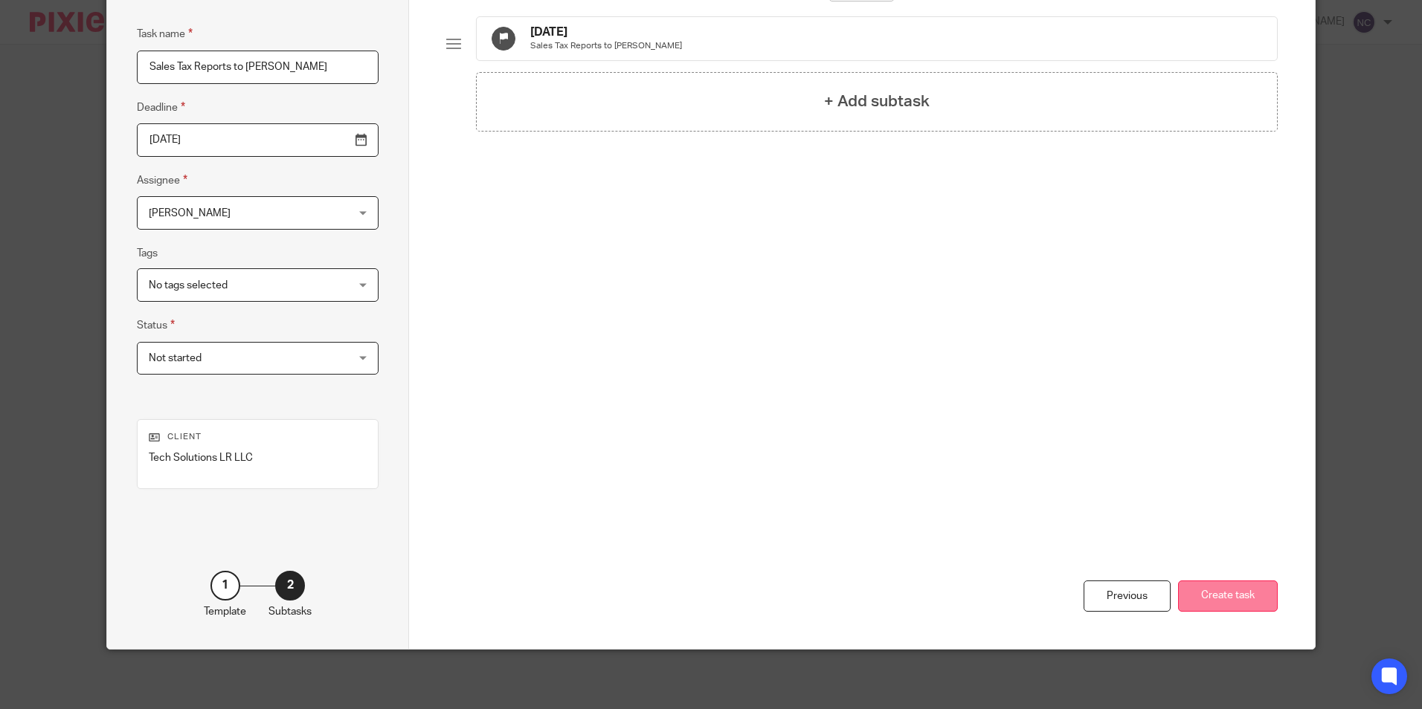
click at [1258, 599] on button "Create task" at bounding box center [1228, 597] width 100 height 32
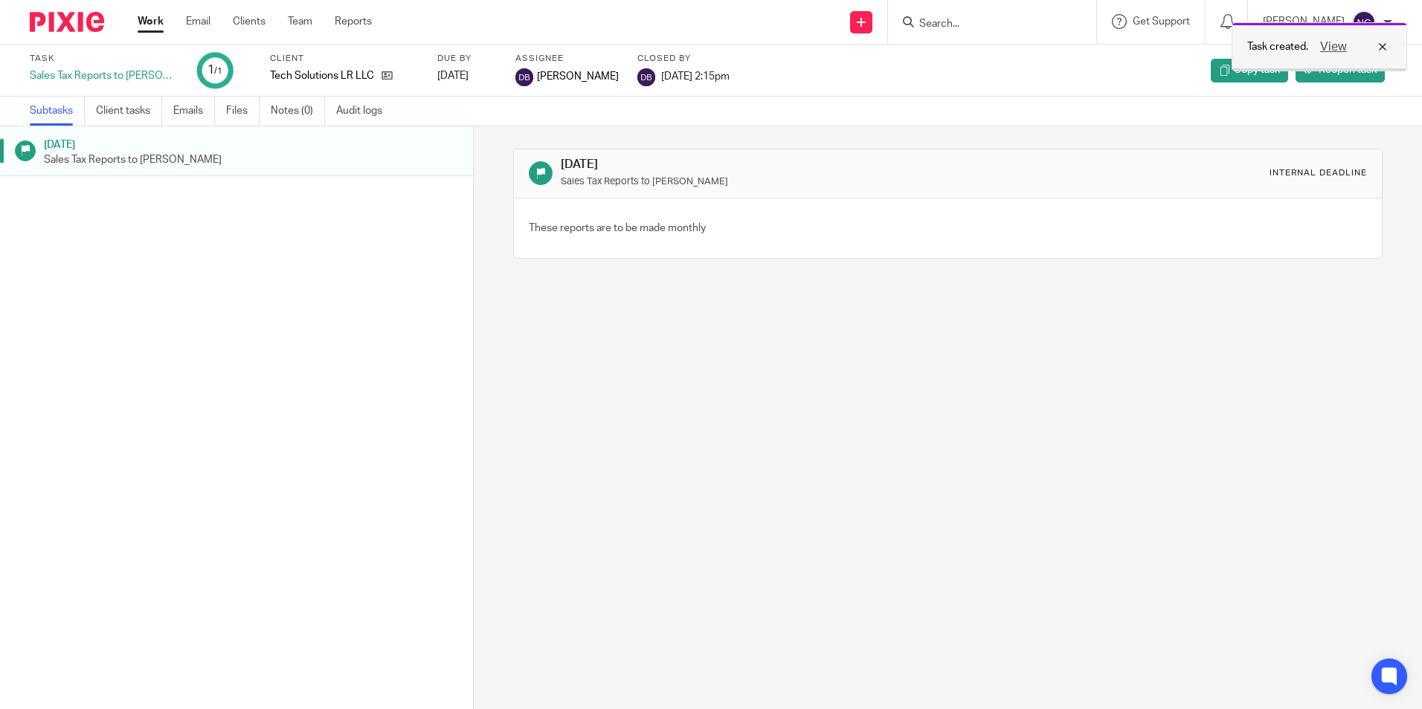
click at [1382, 45] on div "View" at bounding box center [1349, 47] width 83 height 18
click at [153, 21] on link "Work" at bounding box center [151, 21] width 26 height 15
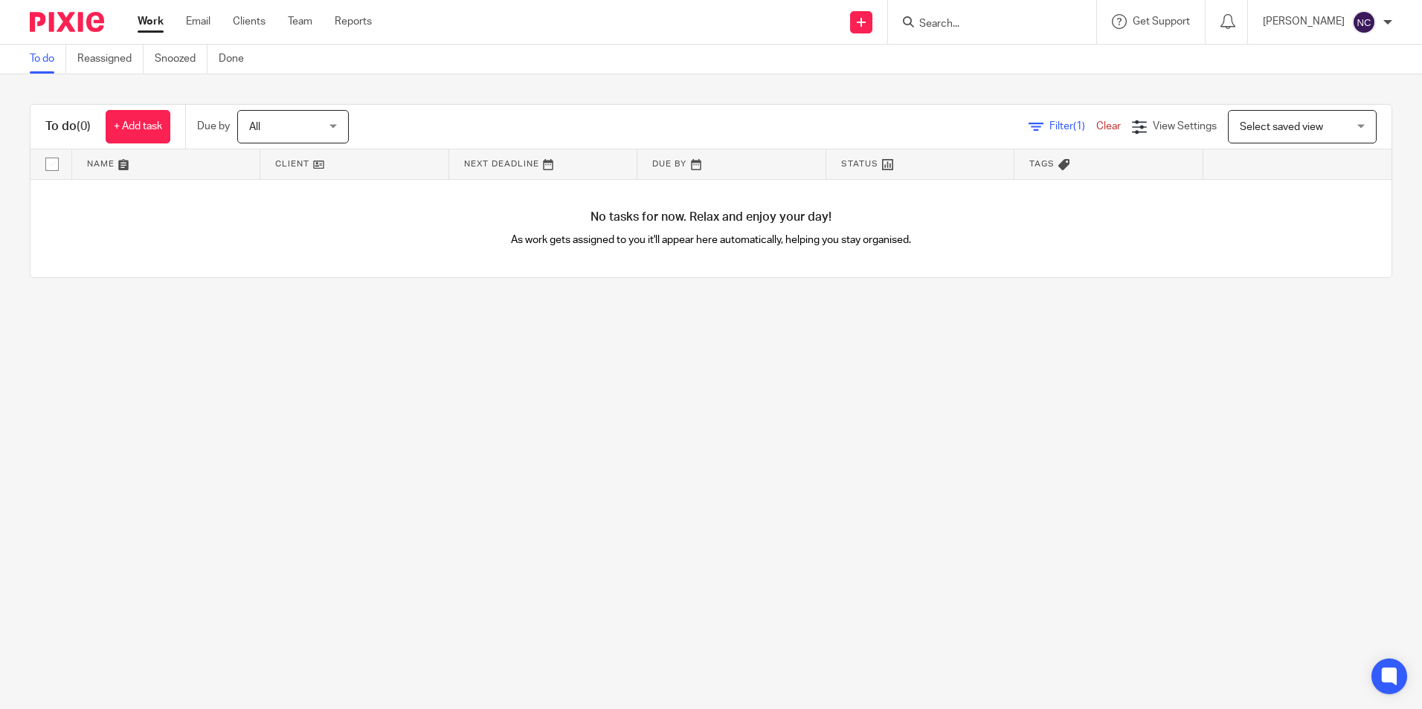
click at [251, 20] on link "Clients" at bounding box center [249, 21] width 33 height 15
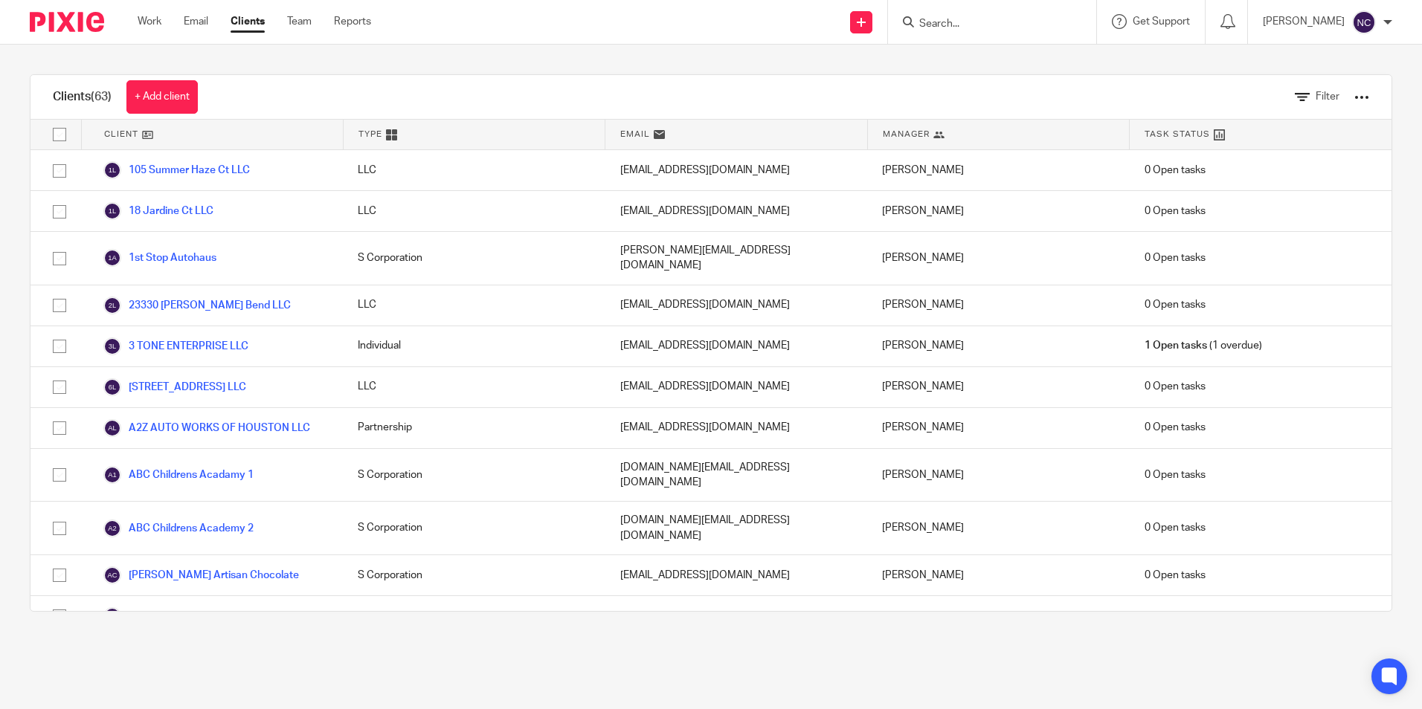
click at [985, 22] on input "Search" at bounding box center [985, 24] width 134 height 13
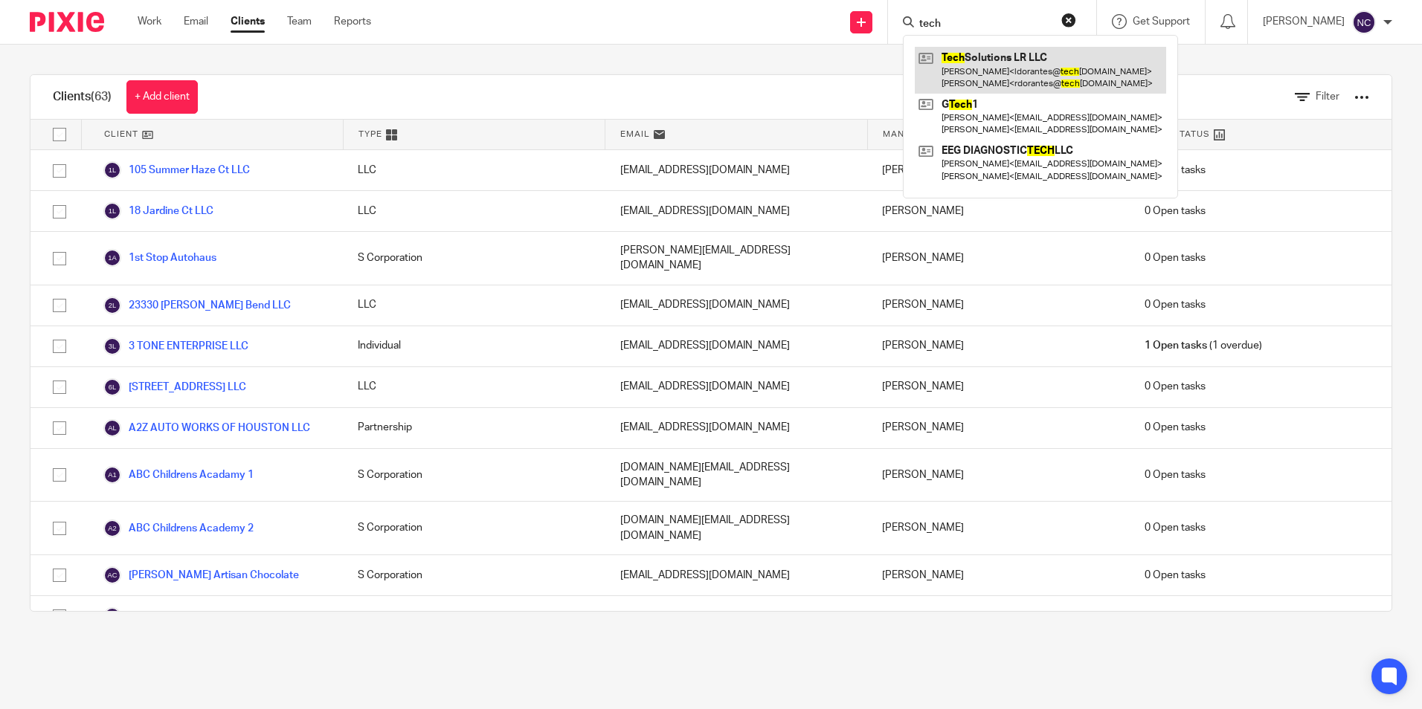
type input "tech"
click at [985, 60] on link at bounding box center [1040, 70] width 251 height 46
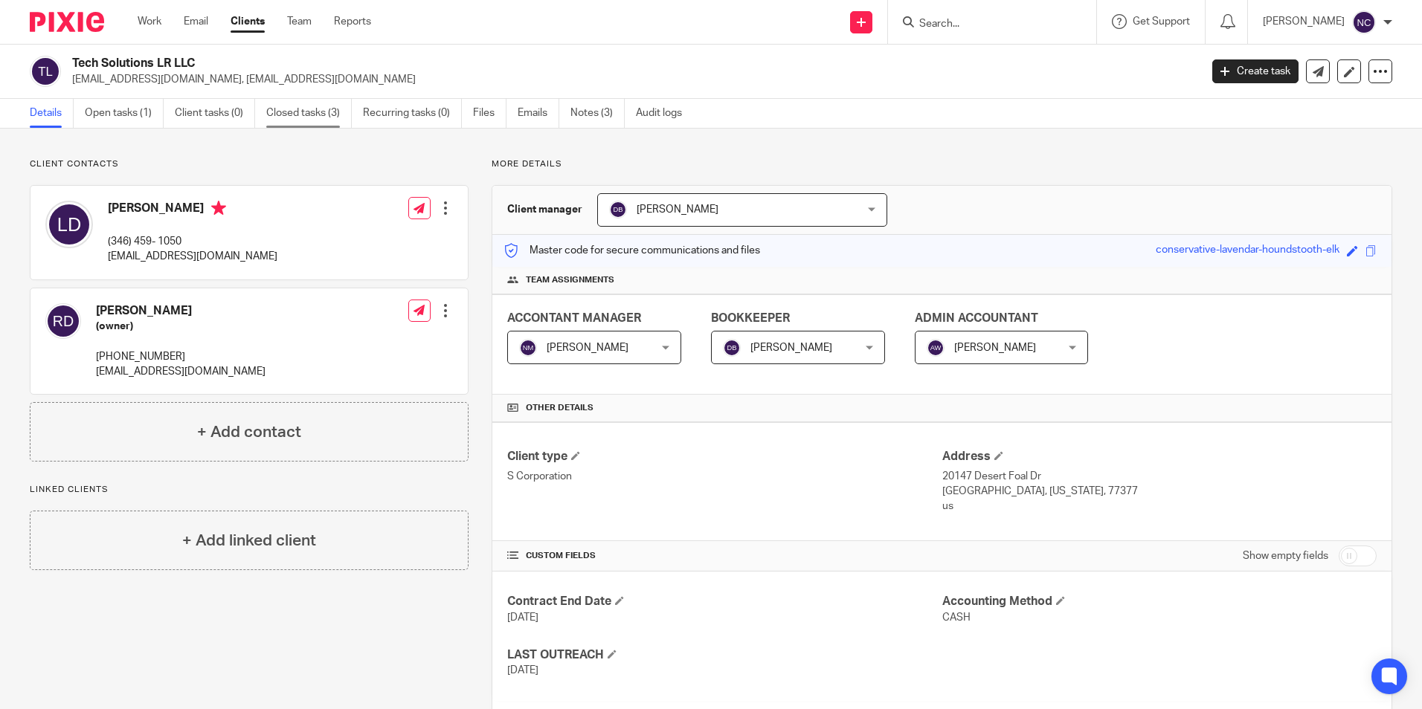
click at [318, 108] on link "Closed tasks (3)" at bounding box center [309, 113] width 86 height 29
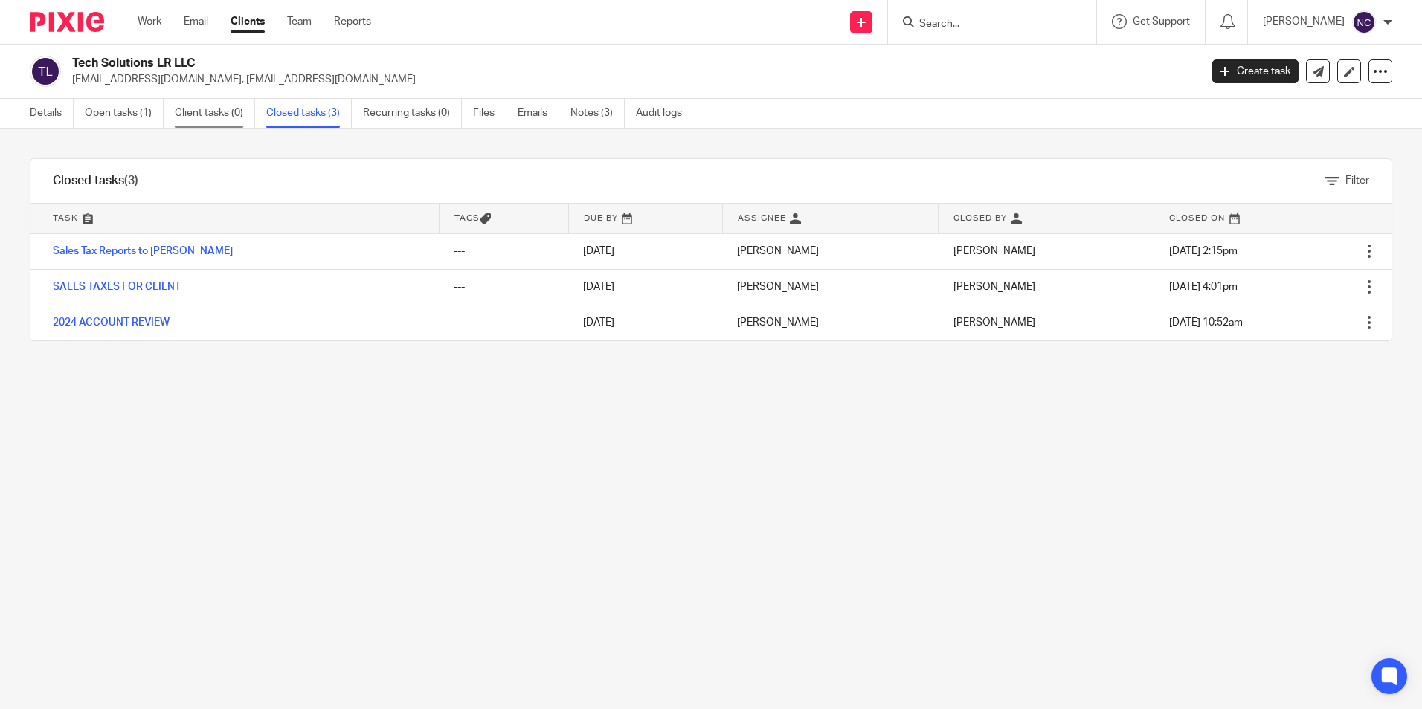
click at [233, 115] on link "Client tasks (0)" at bounding box center [215, 113] width 80 height 29
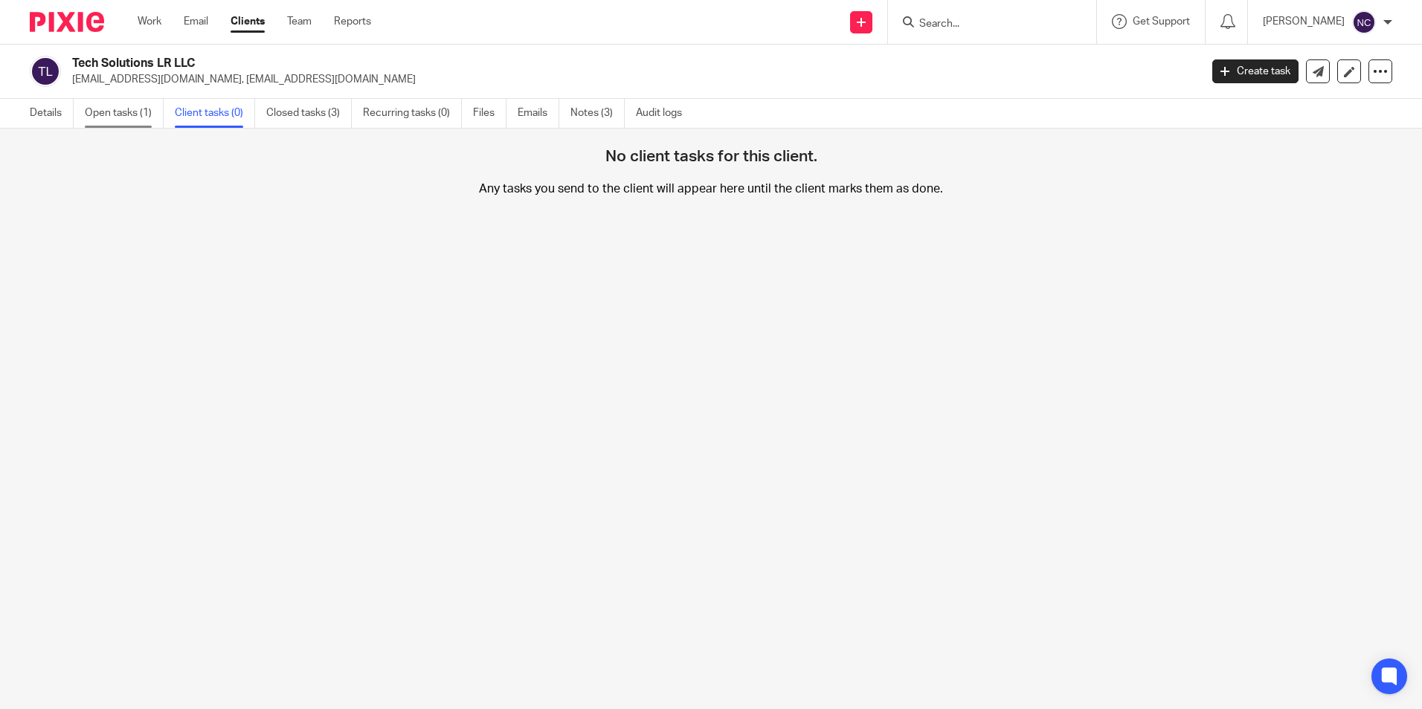
click at [129, 106] on link "Open tasks (1)" at bounding box center [124, 113] width 79 height 29
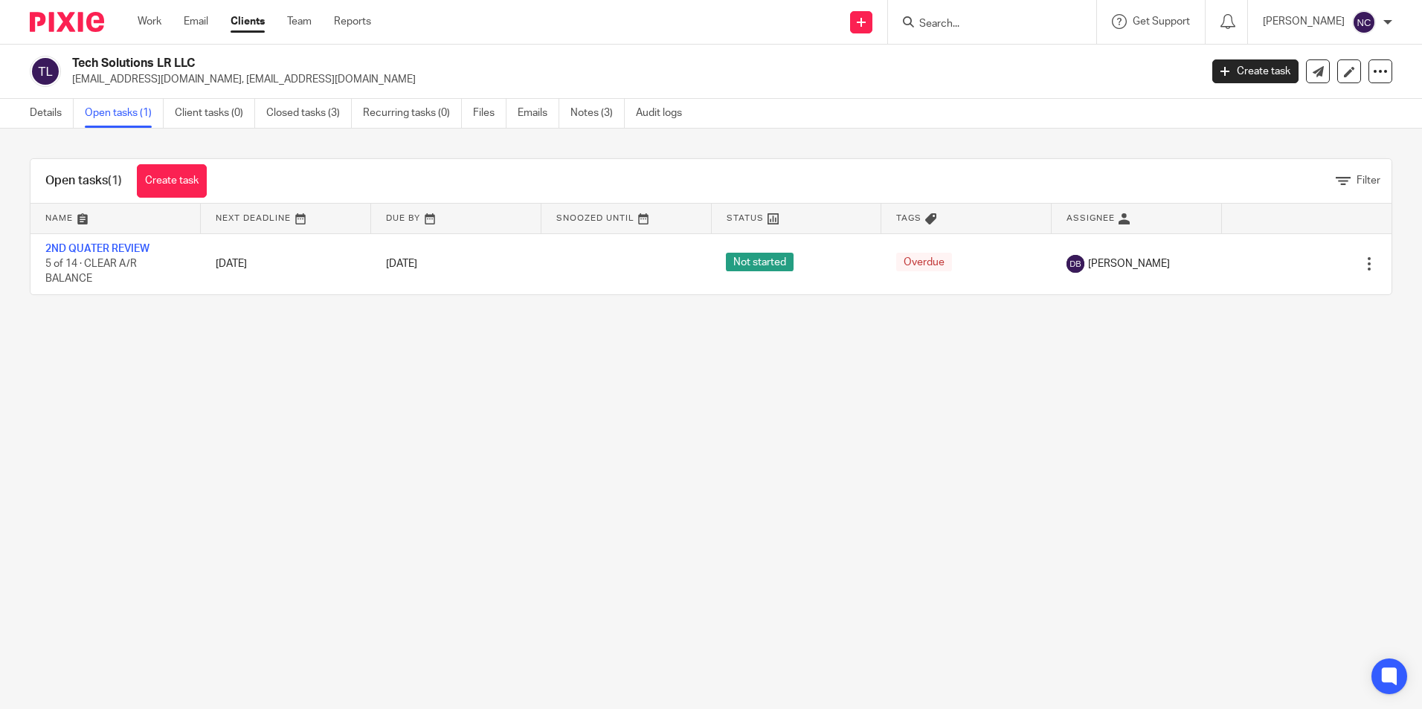
click at [42, 118] on link "Details" at bounding box center [52, 113] width 44 height 29
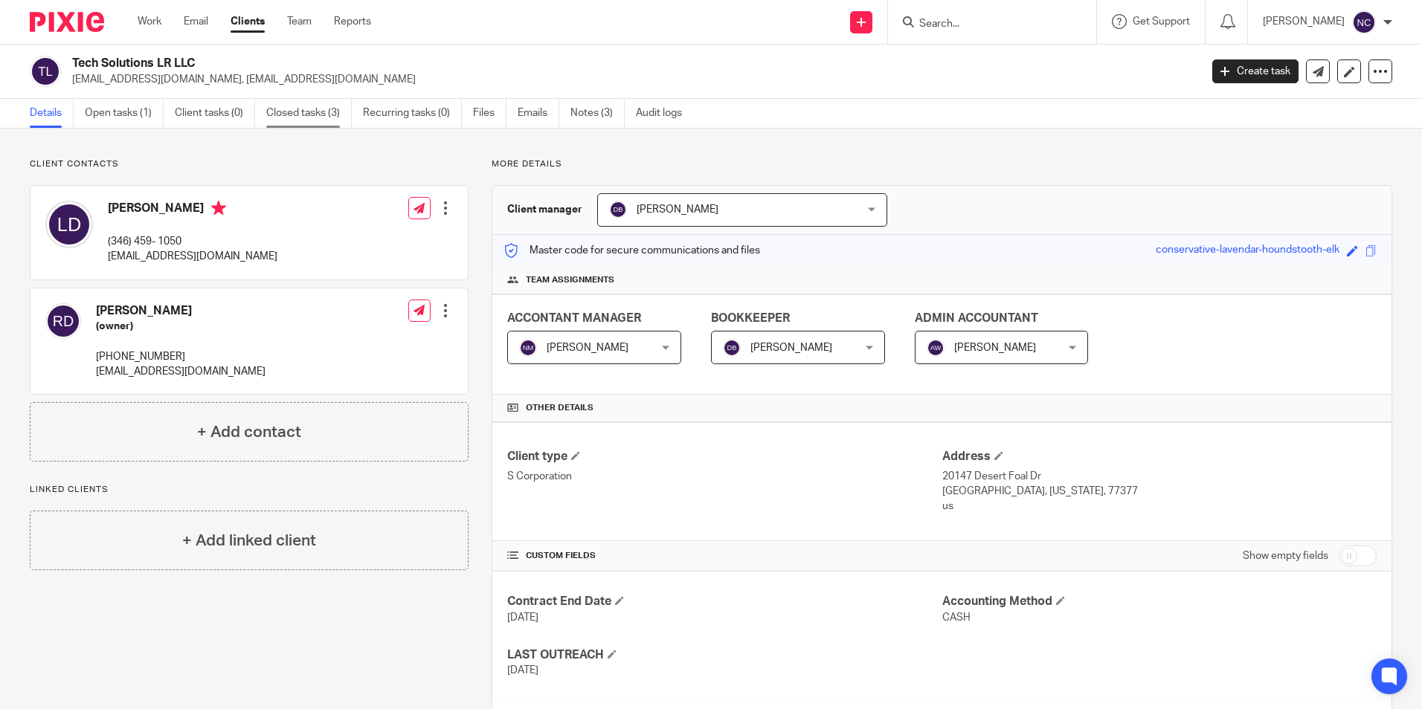
click at [297, 120] on link "Closed tasks (3)" at bounding box center [309, 113] width 86 height 29
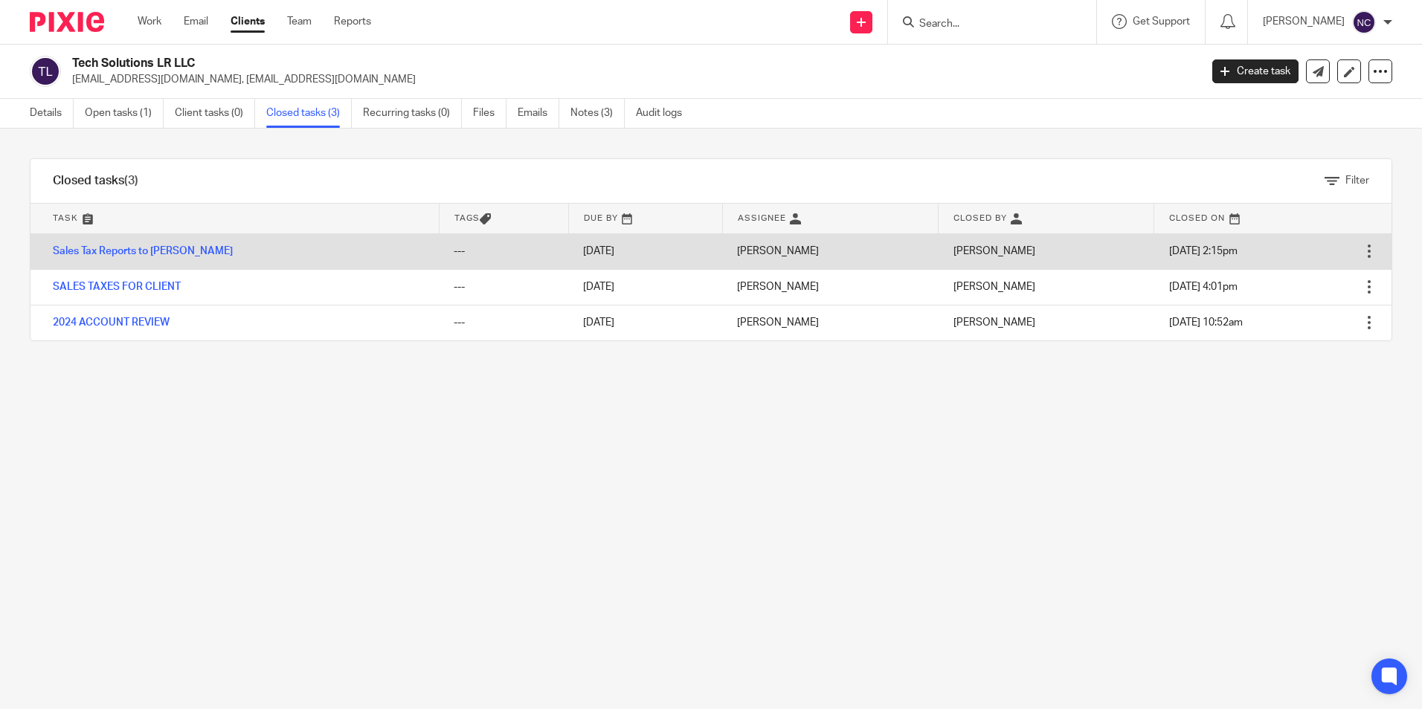
click at [1361, 246] on div at bounding box center [1368, 251] width 15 height 15
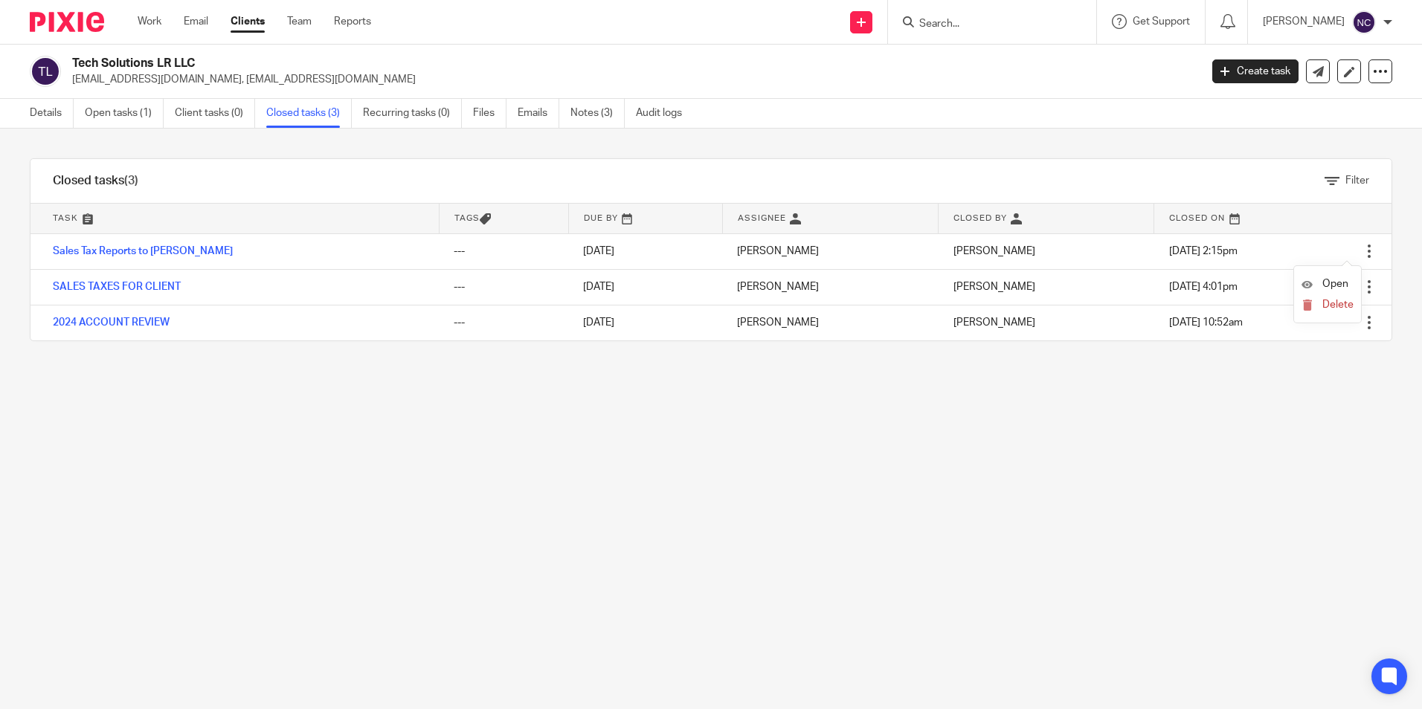
click at [1370, 167] on div "Filter tasks Only show tasks matching all of these conditions 1 Task name Is Is…" at bounding box center [711, 419] width 1422 height 581
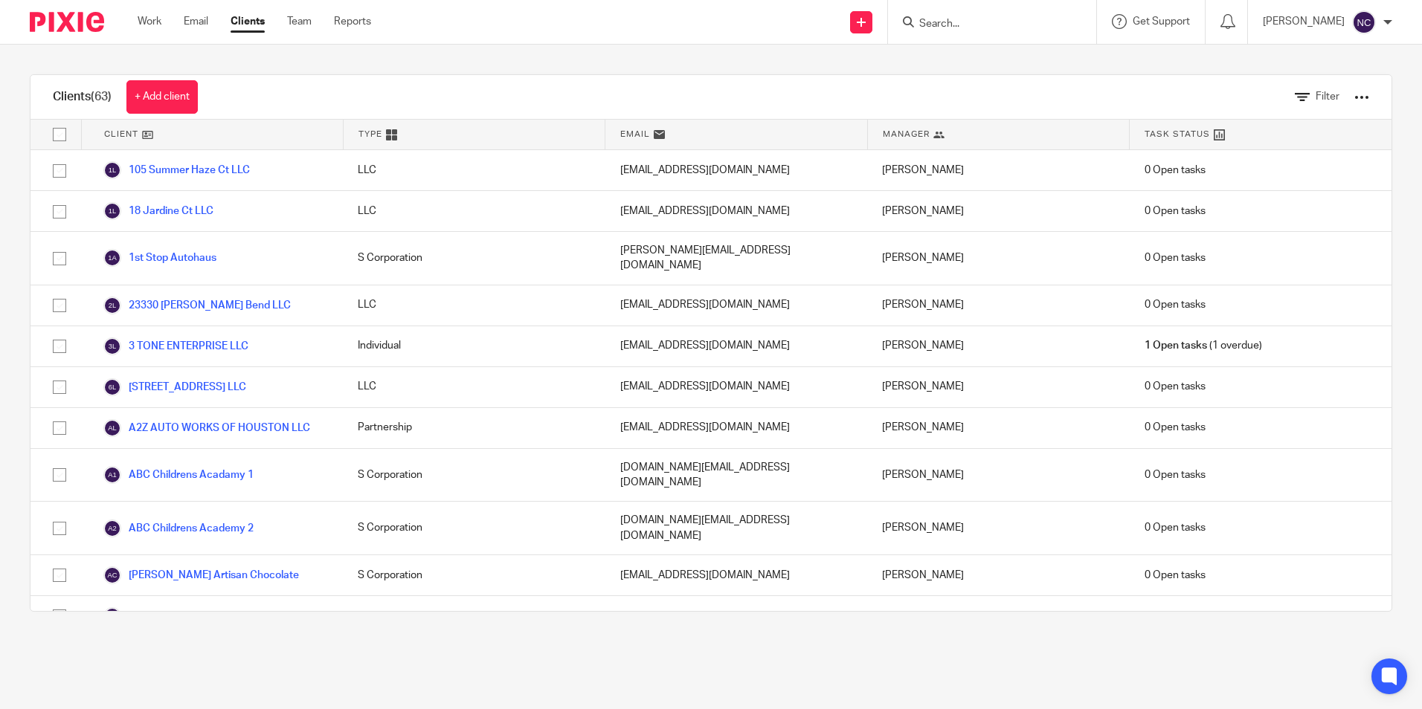
click at [967, 27] on input "Search" at bounding box center [985, 24] width 134 height 13
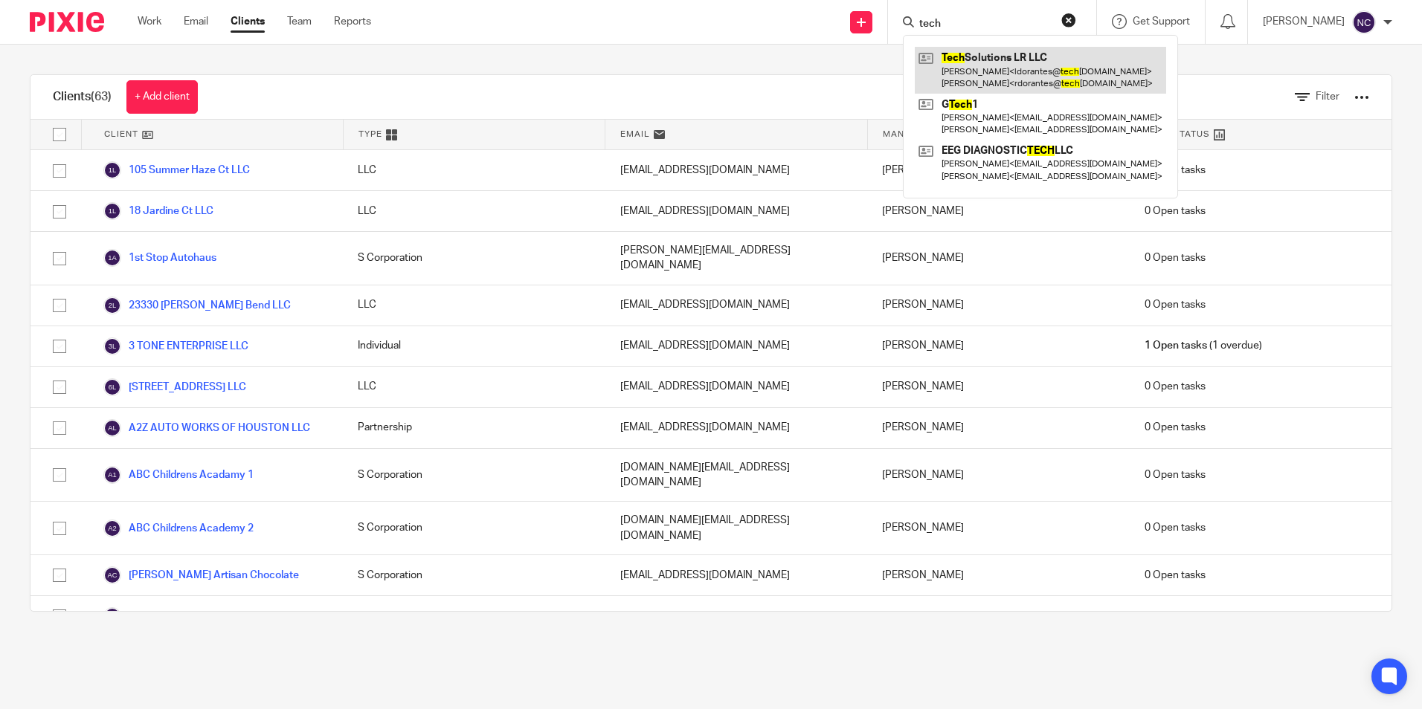
type input "tech"
click at [958, 88] on link at bounding box center [1040, 70] width 251 height 46
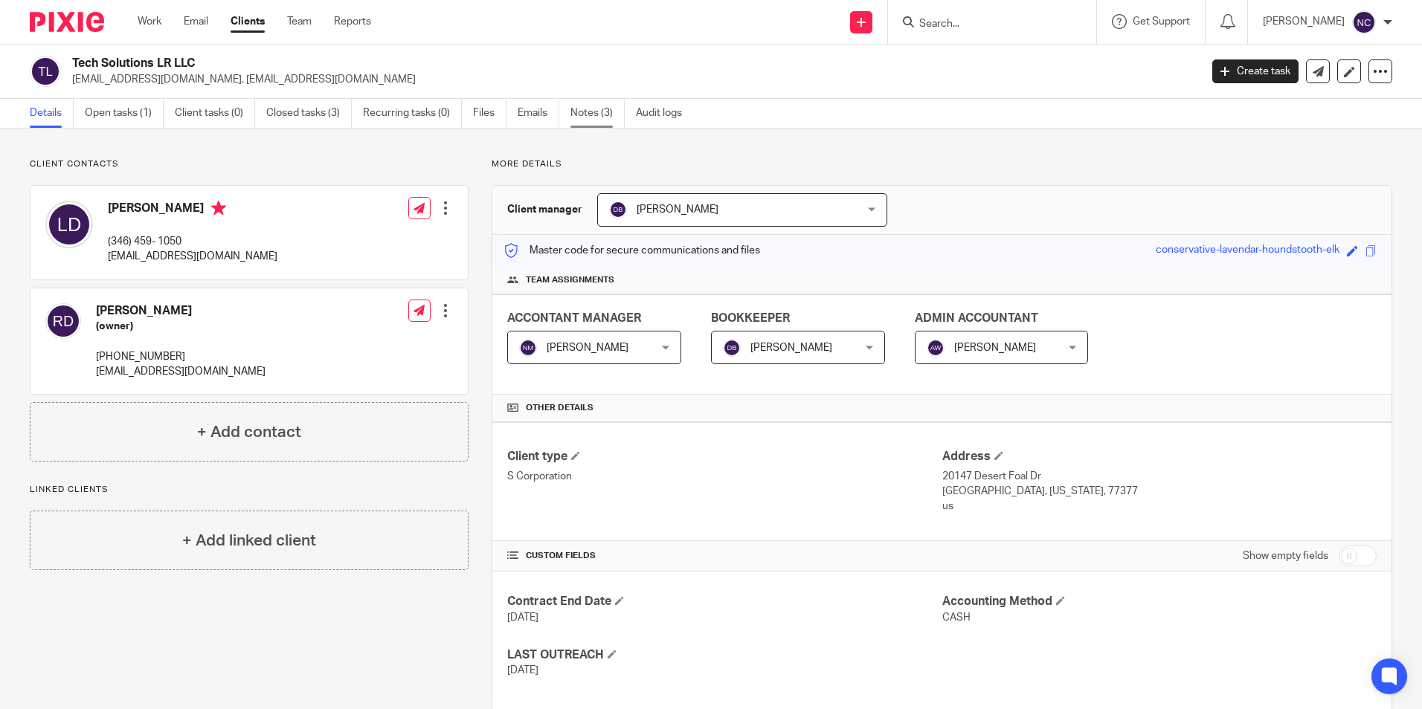
click at [597, 116] on link "Notes (3)" at bounding box center [597, 113] width 54 height 29
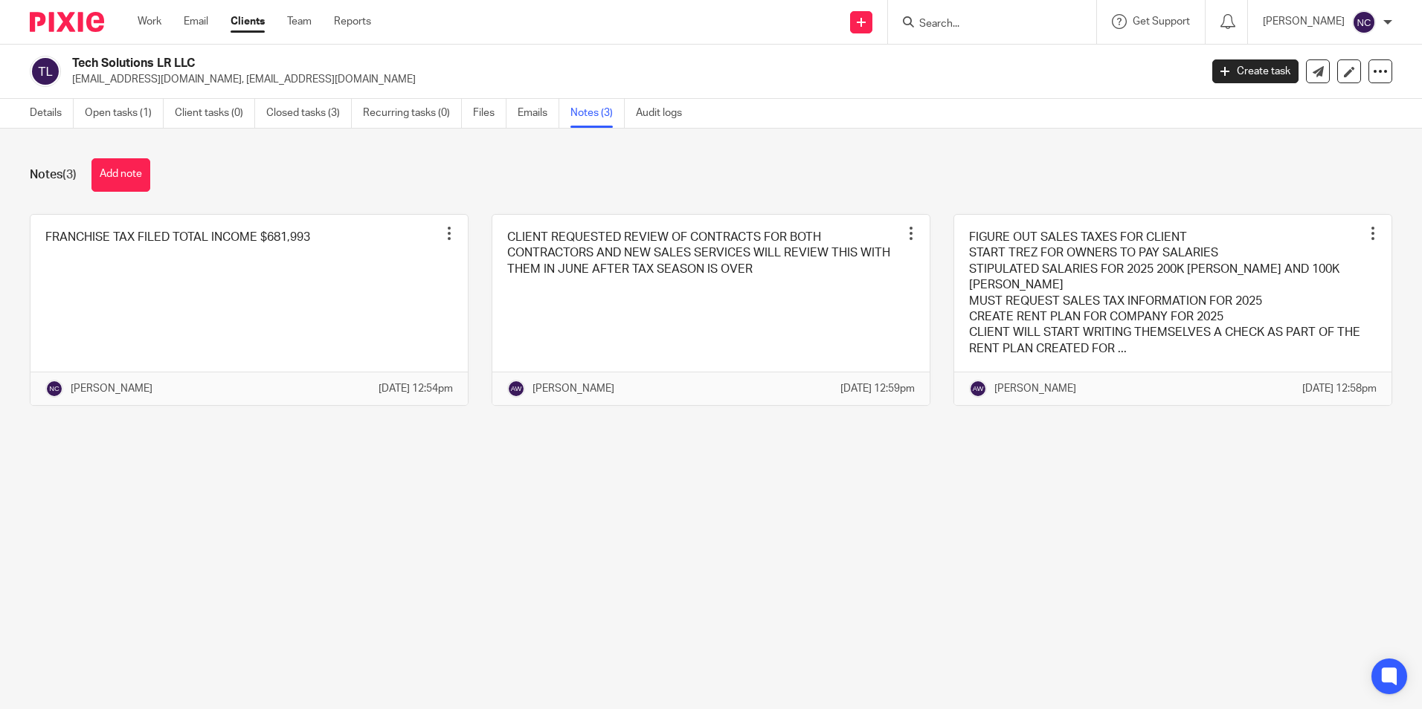
click at [121, 156] on div "Notes (3) Add note FRANCHISE TAX FILED TOTAL INCOME $681,993 Pin note Edit note…" at bounding box center [711, 293] width 1422 height 329
click at [119, 171] on button "Add note" at bounding box center [120, 174] width 59 height 33
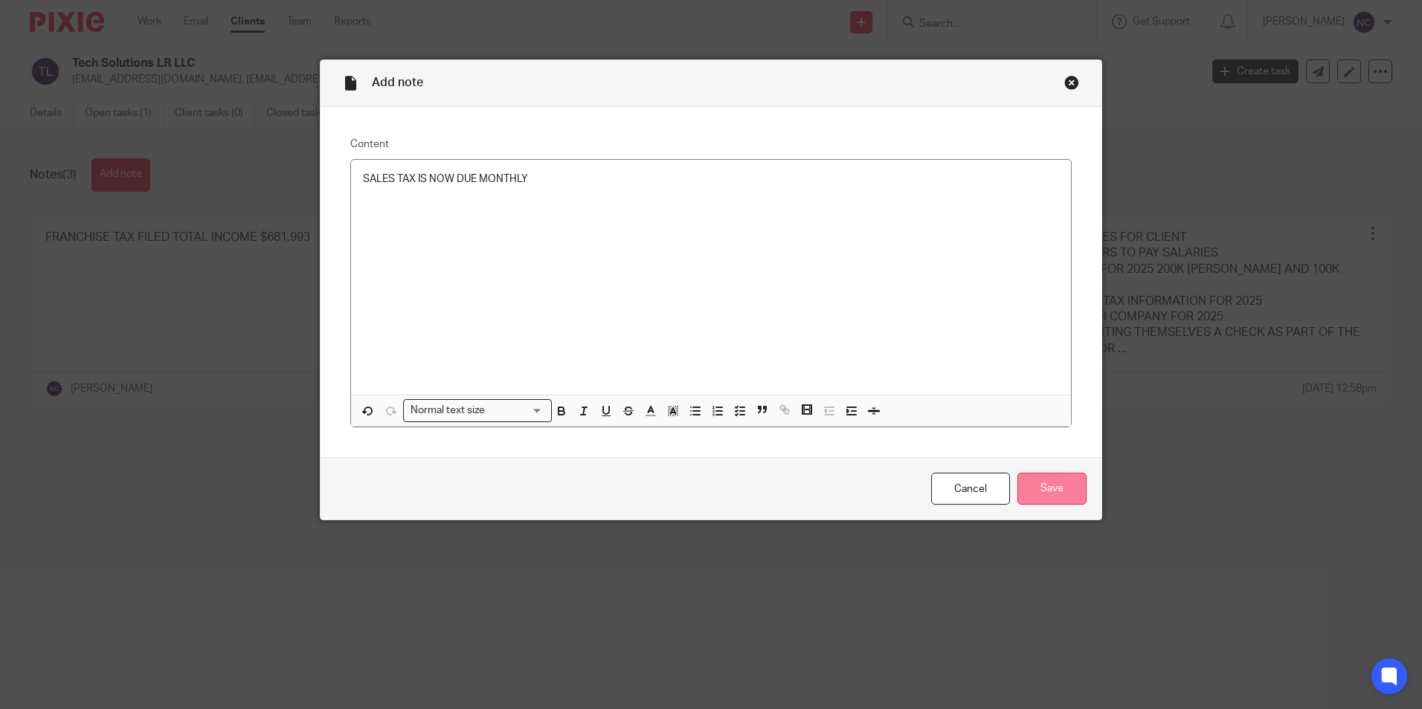
click at [1035, 476] on input "Save" at bounding box center [1051, 489] width 69 height 32
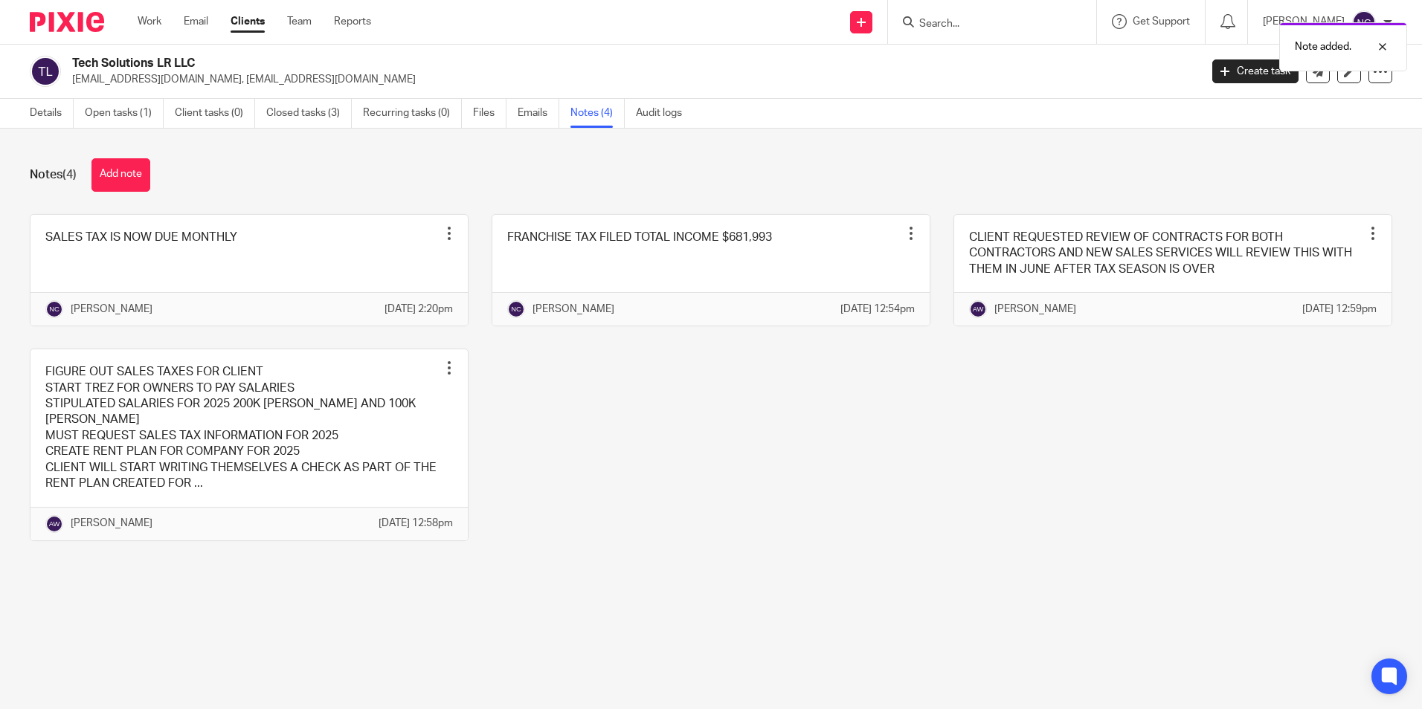
click at [254, 22] on link "Clients" at bounding box center [247, 21] width 34 height 15
